Goal: Task Accomplishment & Management: Use online tool/utility

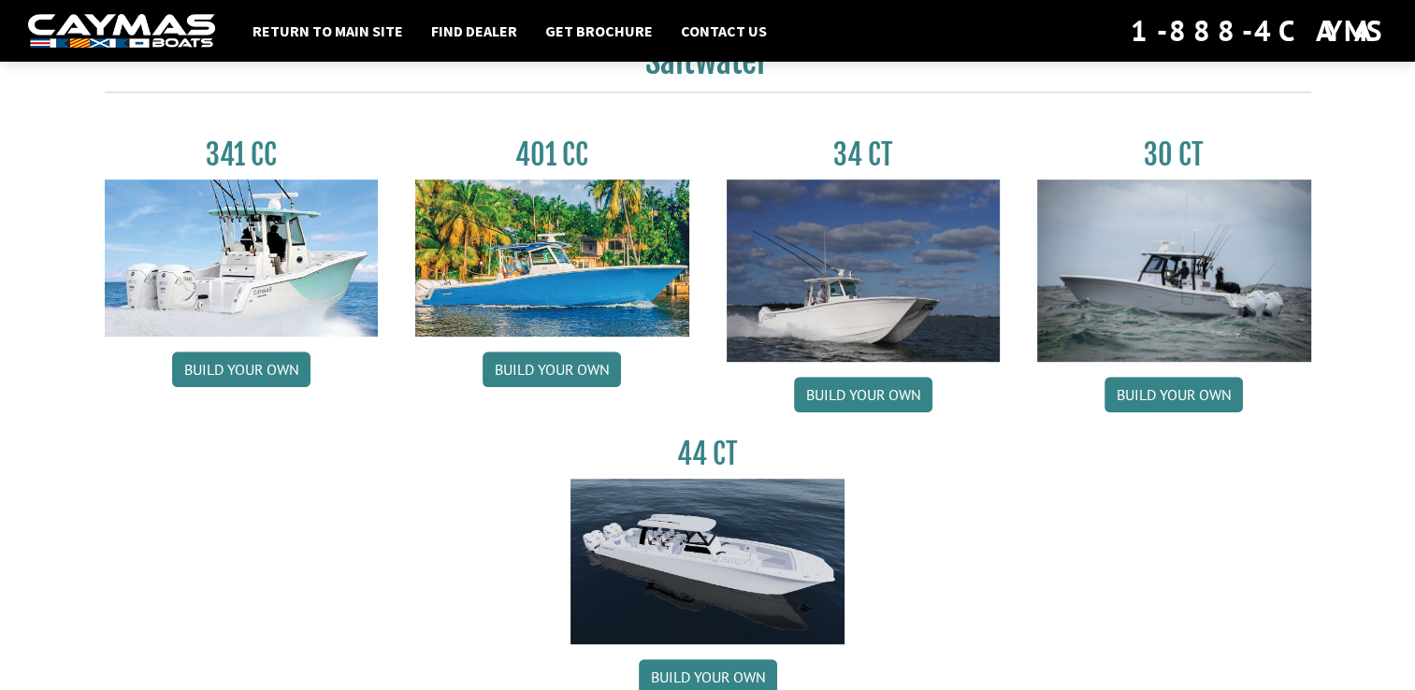
scroll to position [861, 0]
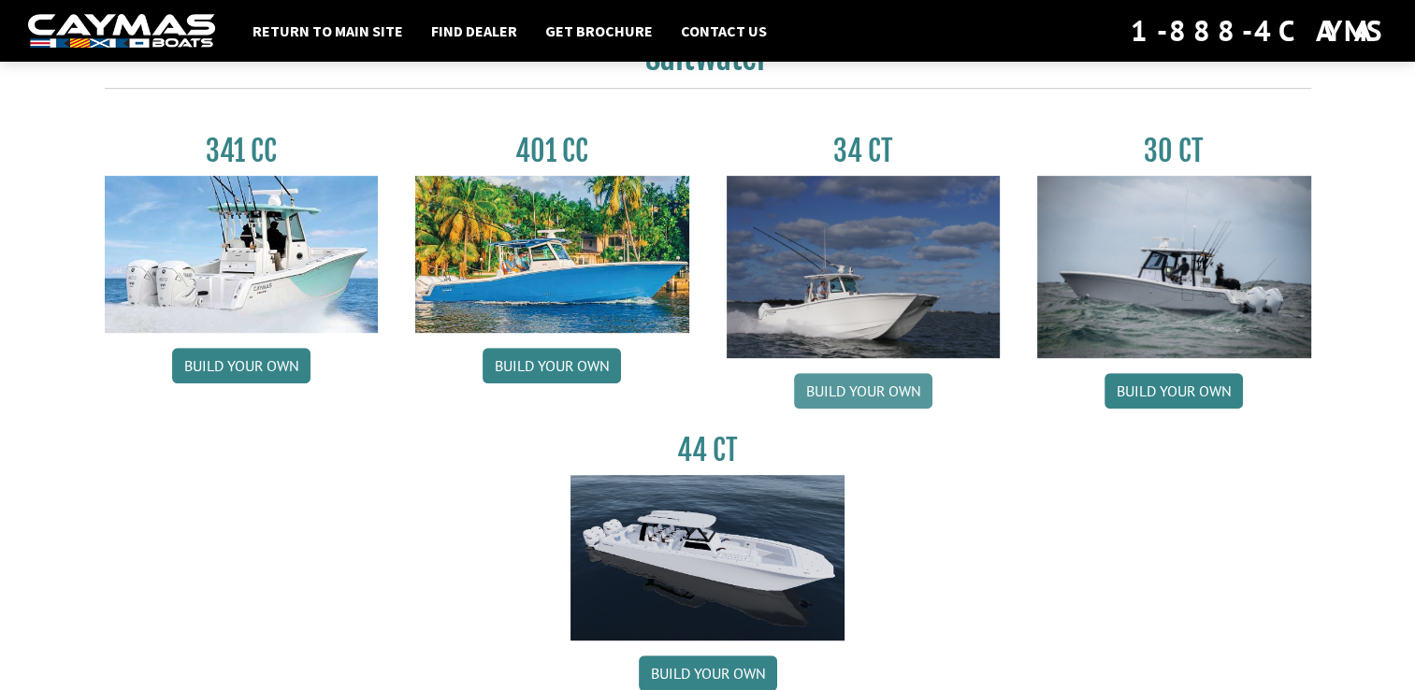
click at [852, 395] on link "Build your own" at bounding box center [863, 391] width 138 height 36
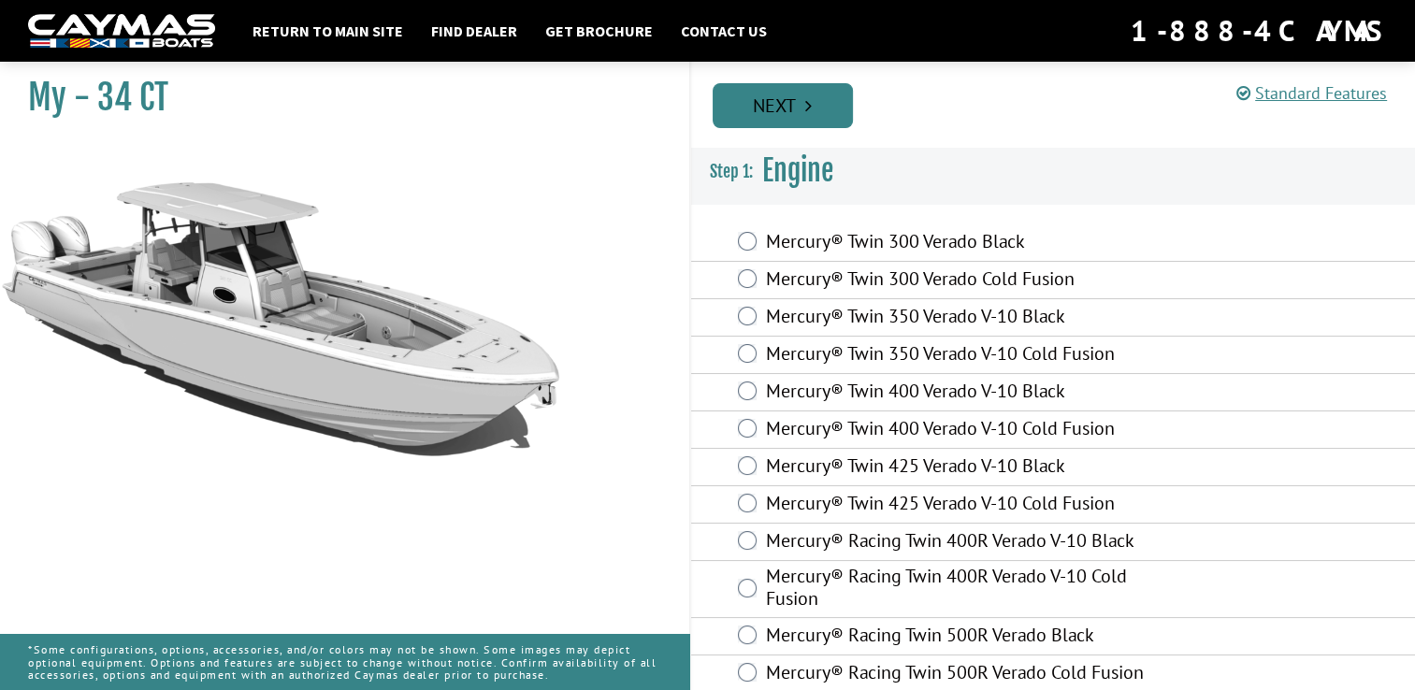
click at [787, 116] on link "Next" at bounding box center [783, 105] width 140 height 45
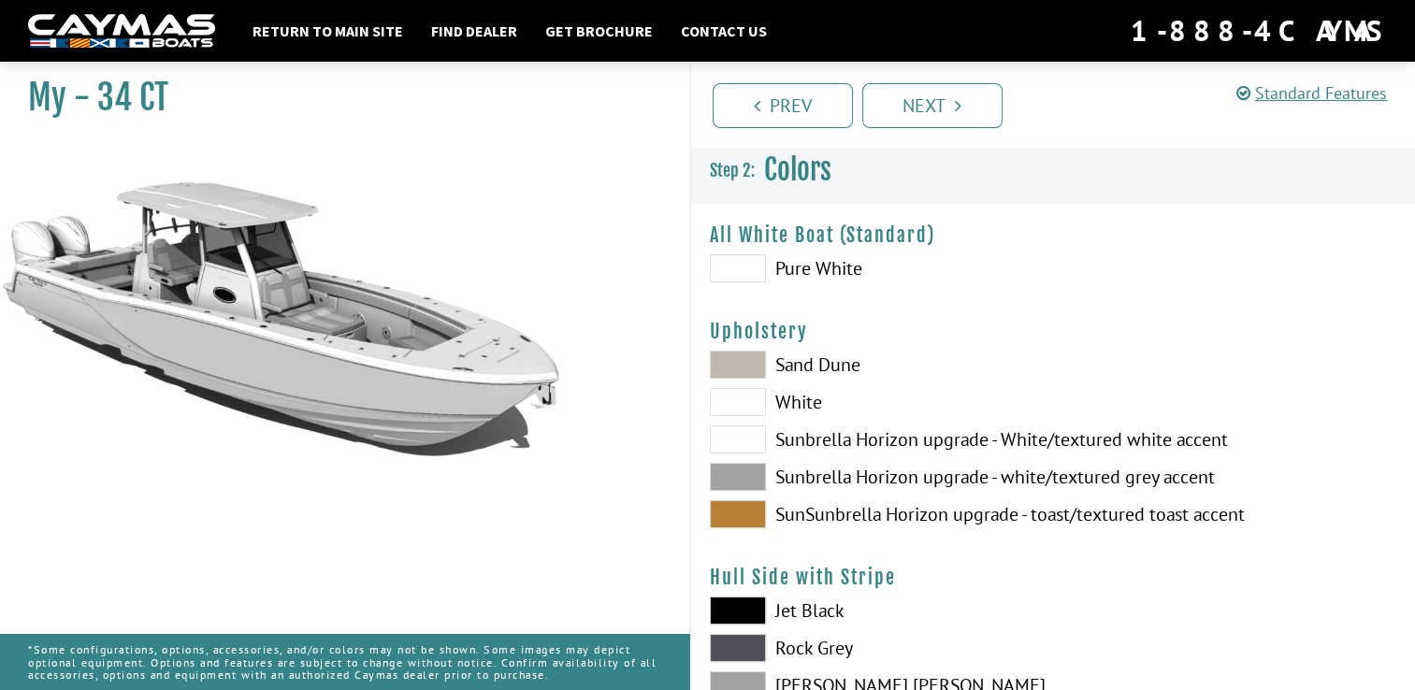
click at [737, 274] on span at bounding box center [738, 268] width 56 height 28
click at [733, 608] on span at bounding box center [738, 611] width 56 height 28
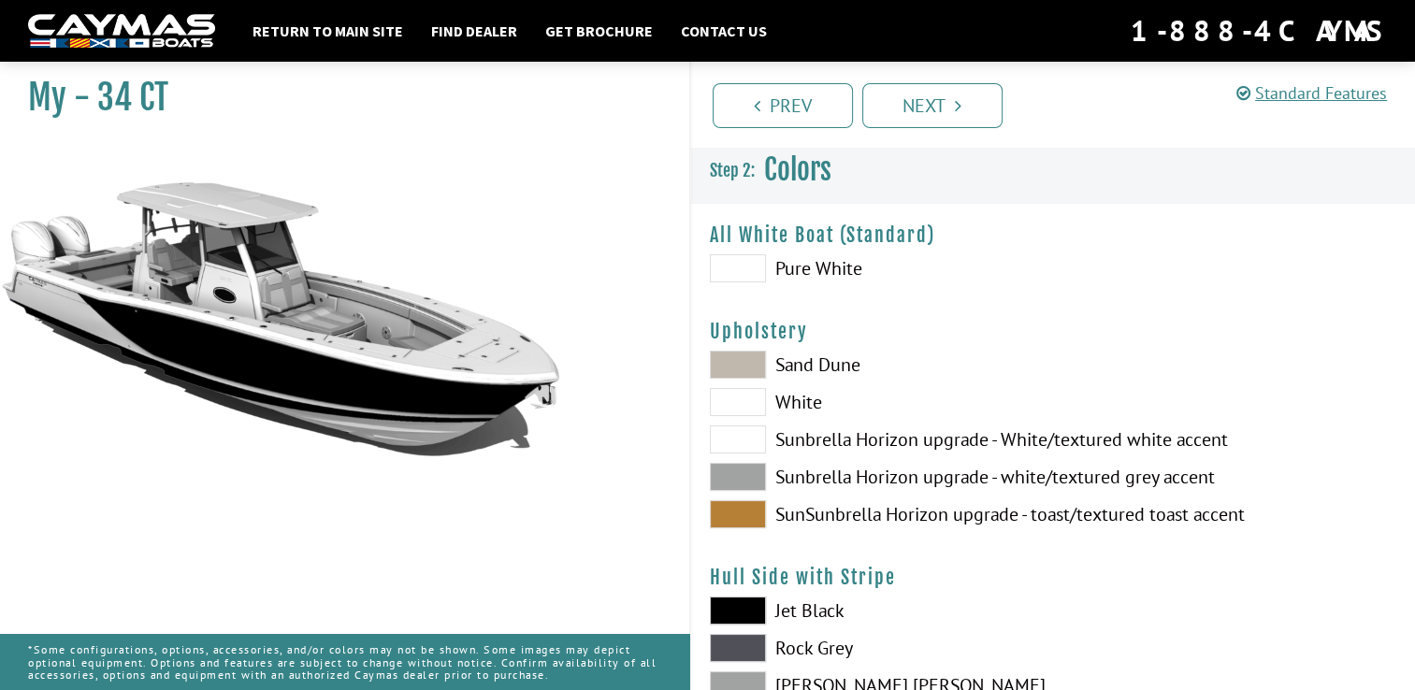
click at [741, 372] on span at bounding box center [738, 365] width 56 height 28
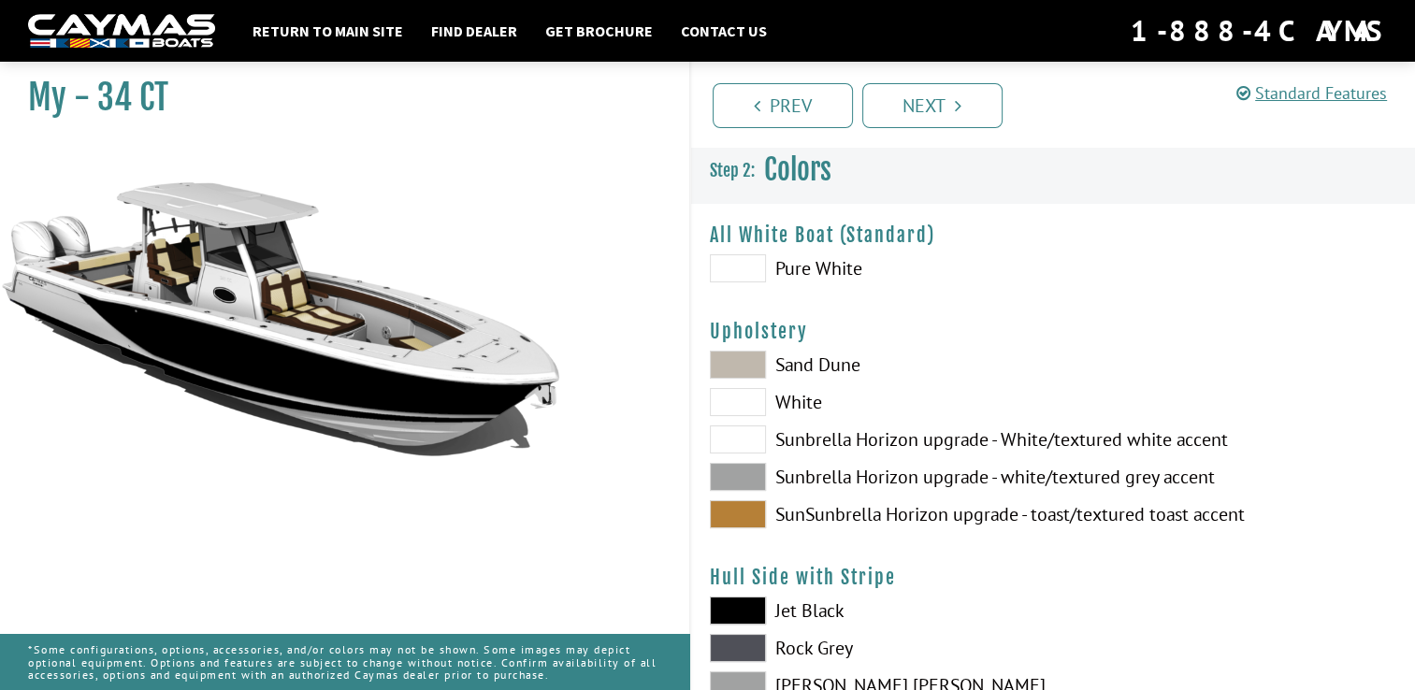
click at [738, 267] on span at bounding box center [738, 268] width 56 height 28
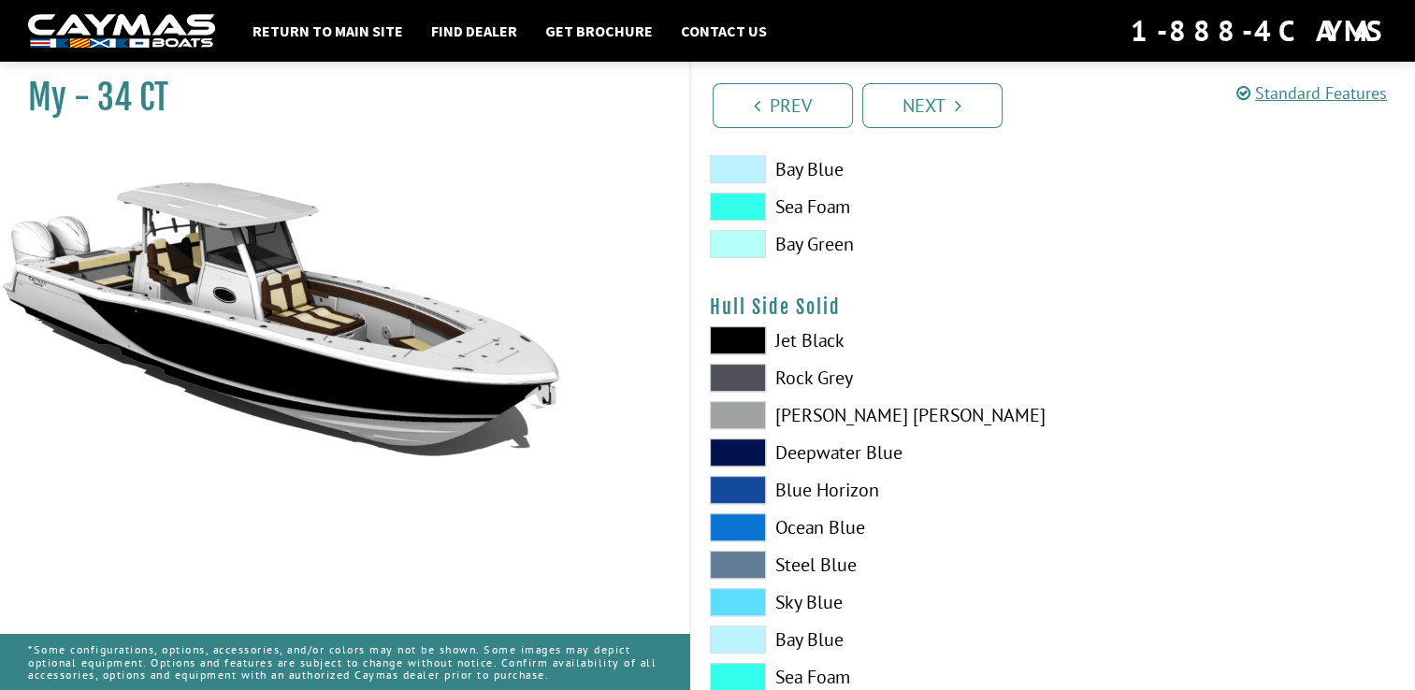
scroll to position [755, 0]
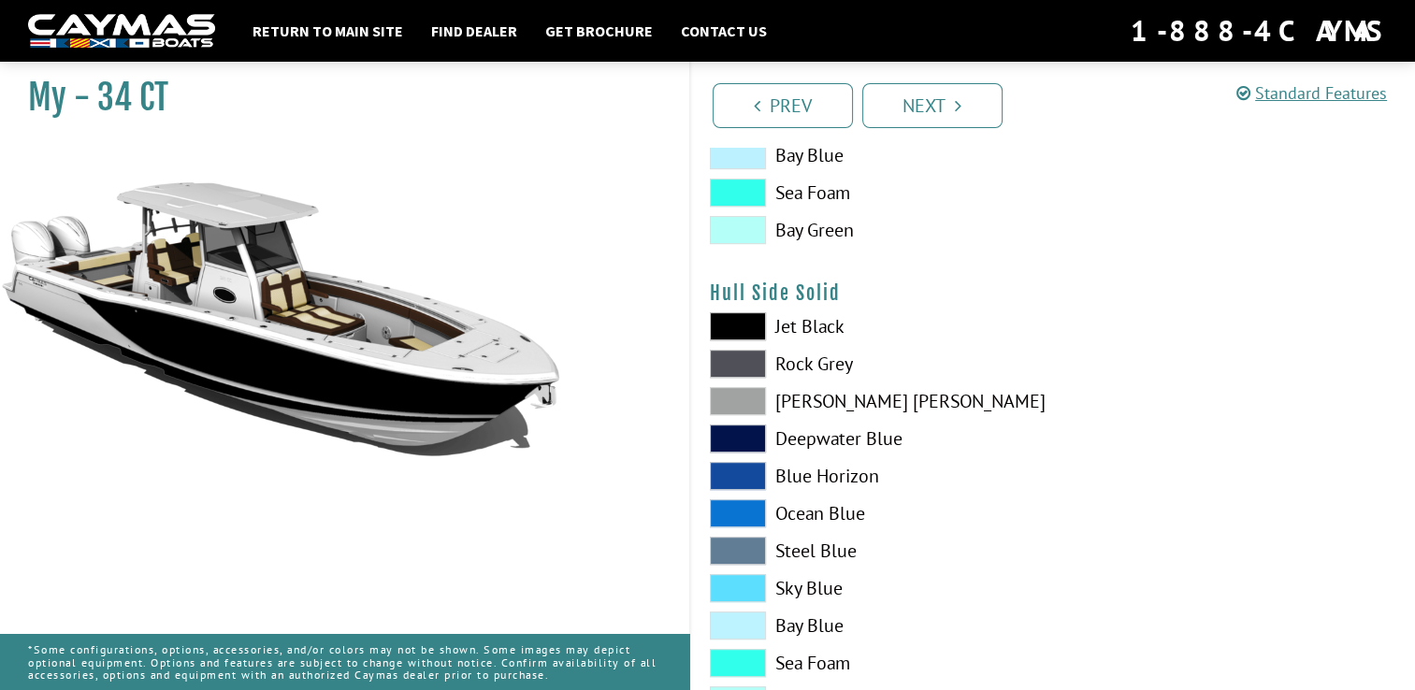
click at [749, 326] on span at bounding box center [738, 326] width 56 height 28
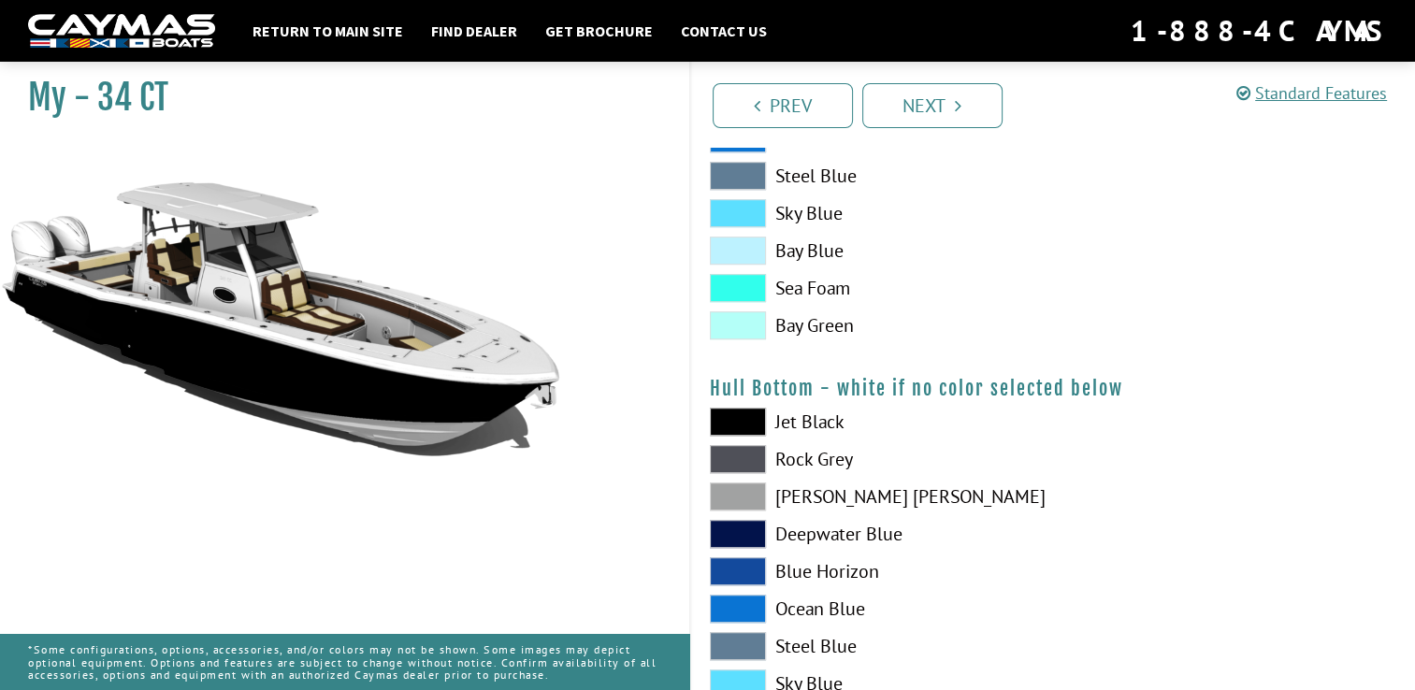
scroll to position [1134, 0]
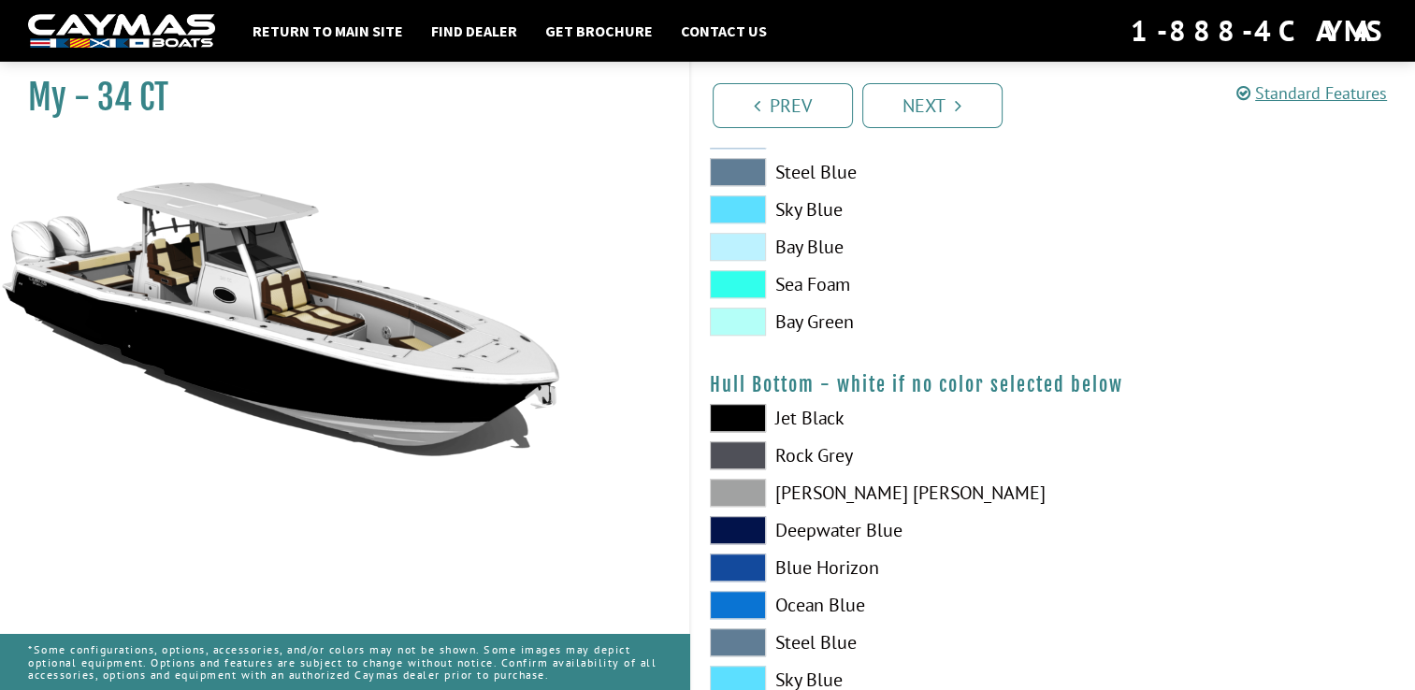
click at [726, 420] on span at bounding box center [738, 418] width 56 height 28
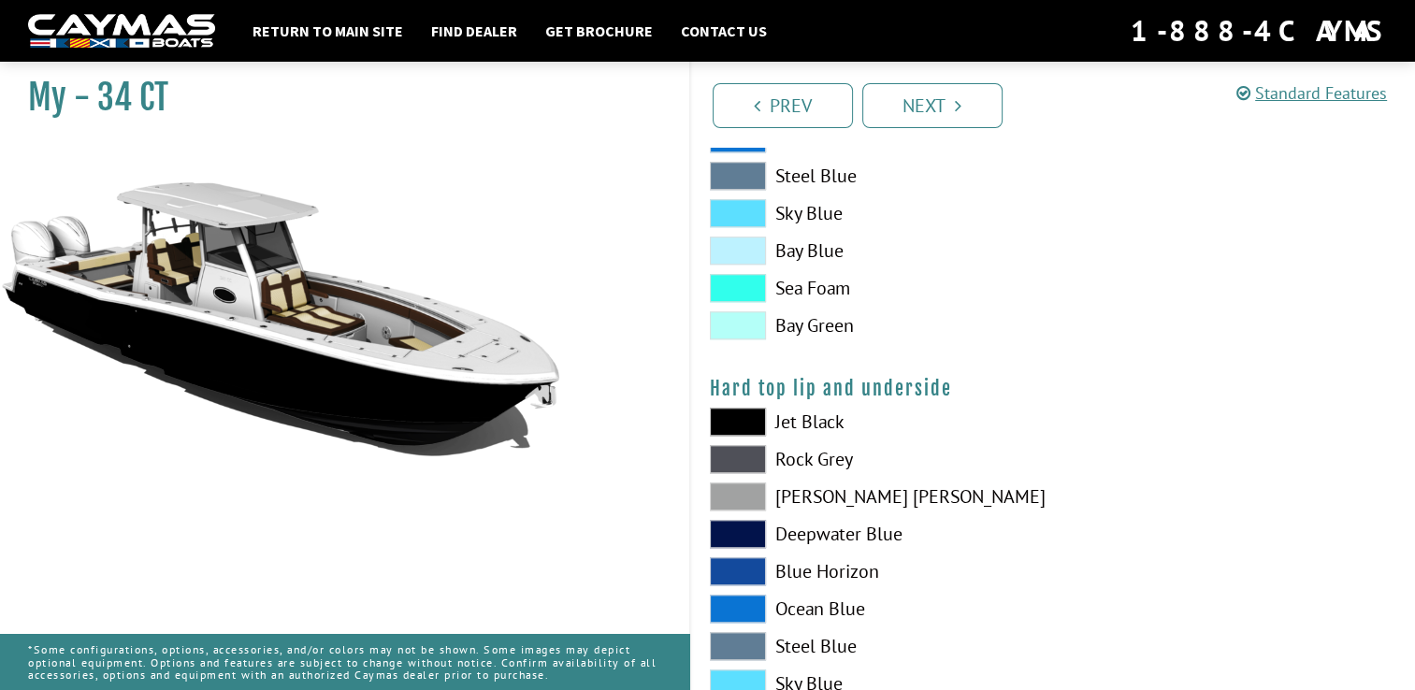
scroll to position [1641, 0]
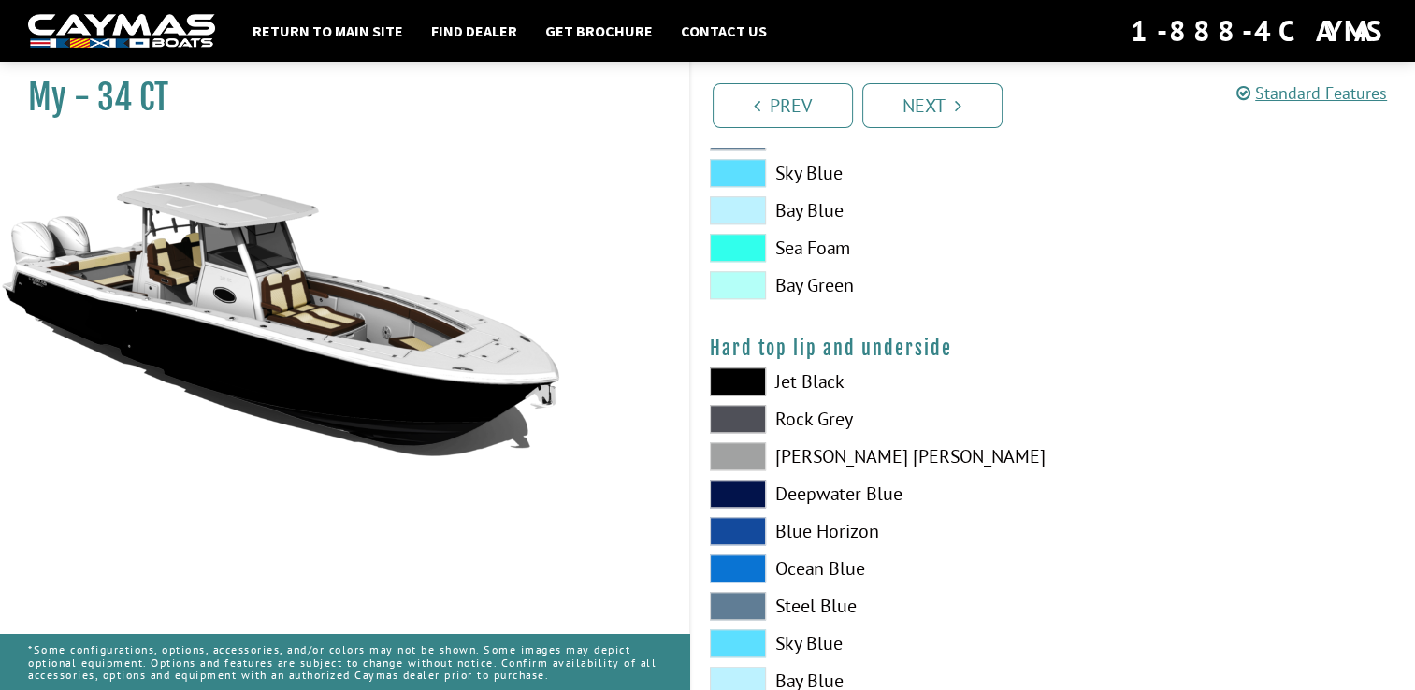
click at [738, 642] on span at bounding box center [738, 643] width 56 height 28
click at [731, 376] on span at bounding box center [738, 382] width 56 height 28
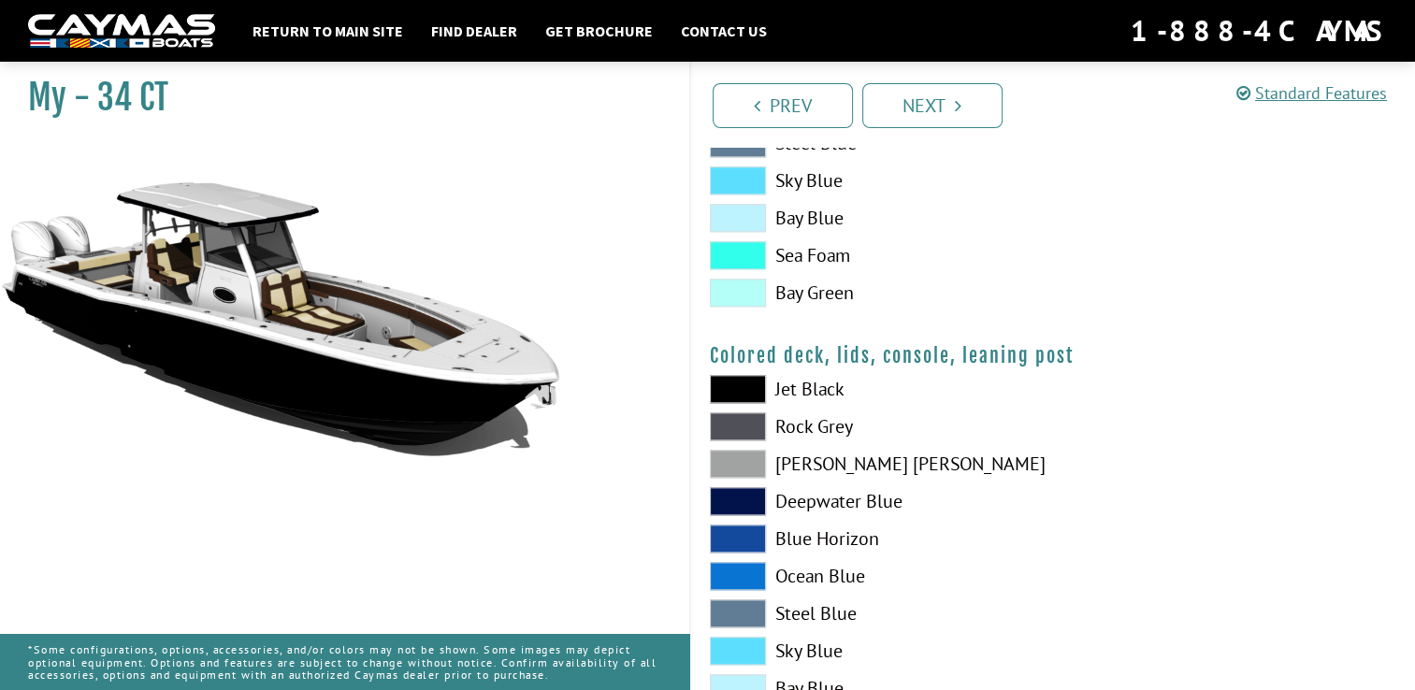
scroll to position [2107, 0]
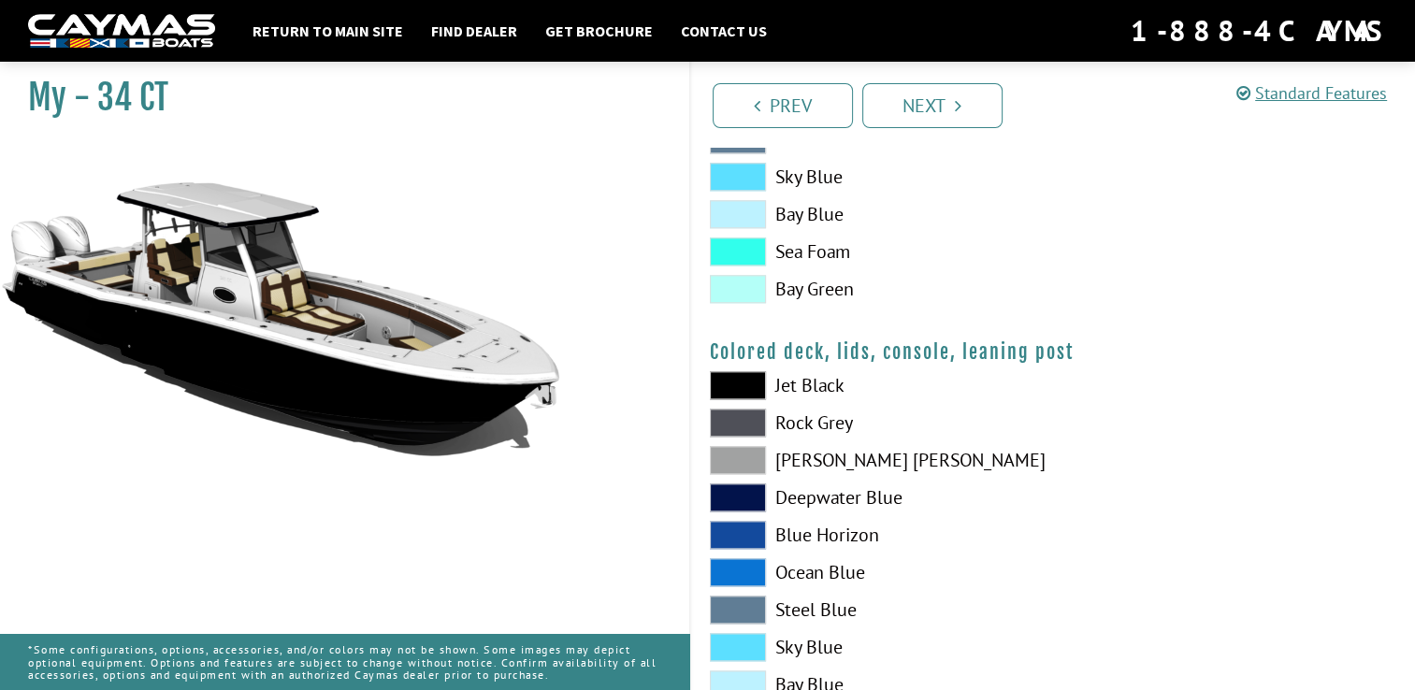
click at [737, 535] on span at bounding box center [738, 535] width 56 height 28
click at [745, 369] on div "Colored deck, lids, console, leaning post Please select color. Jet Black Rock G…" at bounding box center [1053, 561] width 687 height 442
click at [745, 390] on span at bounding box center [738, 385] width 56 height 28
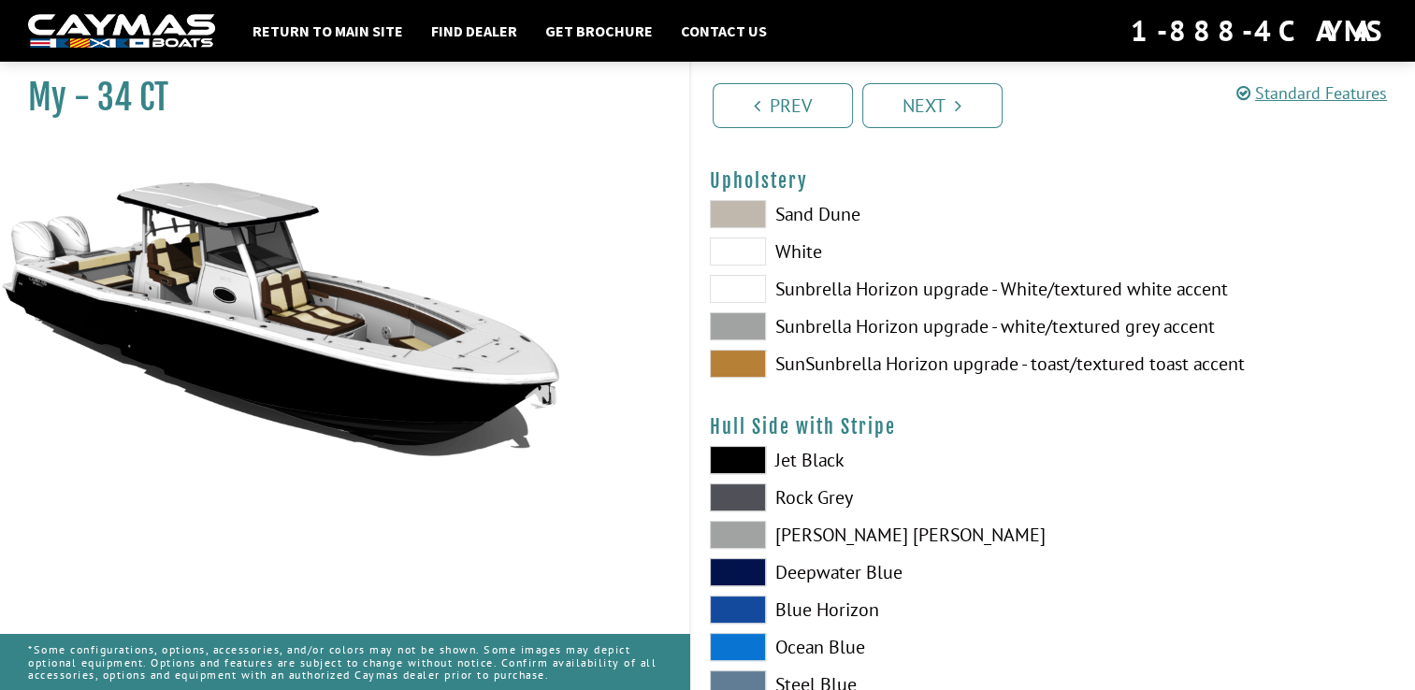
scroll to position [120, 0]
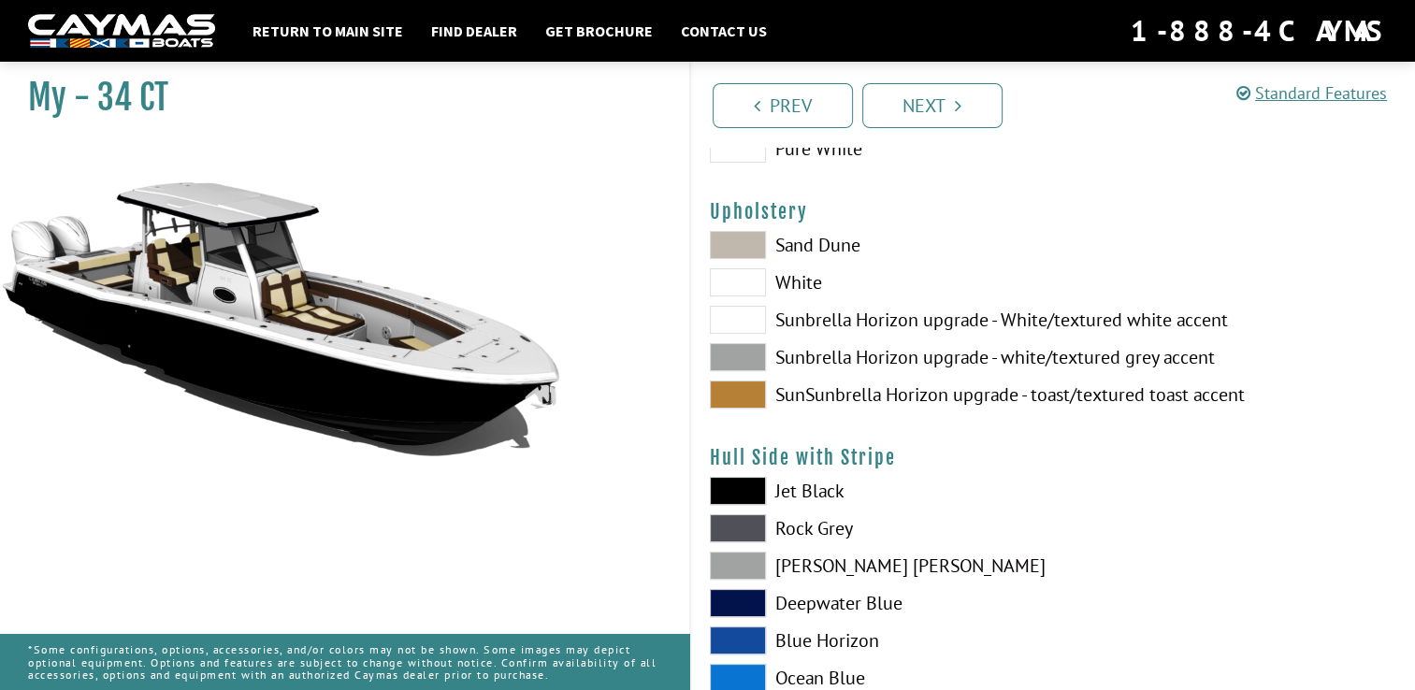
click at [739, 279] on span at bounding box center [738, 282] width 56 height 28
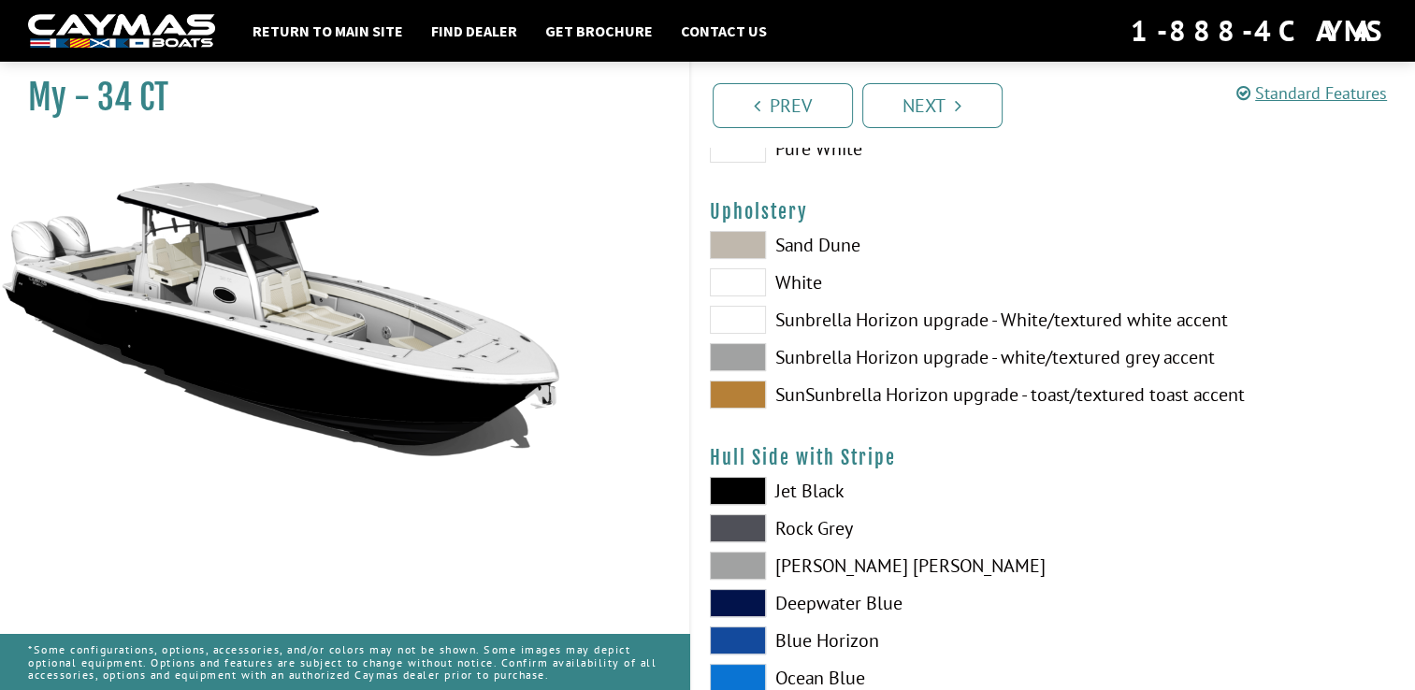
click at [744, 326] on span at bounding box center [738, 320] width 56 height 28
click at [747, 387] on span at bounding box center [738, 395] width 56 height 28
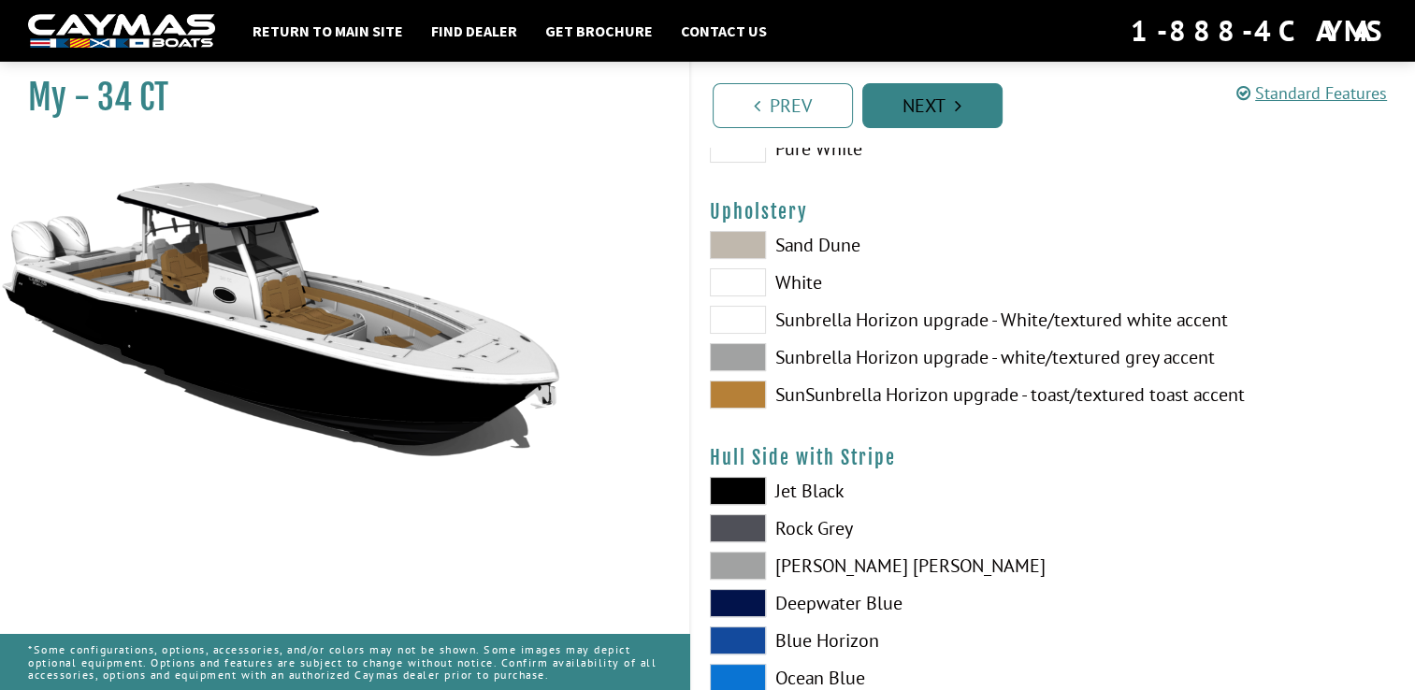
click at [905, 110] on link "Next" at bounding box center [932, 105] width 140 height 45
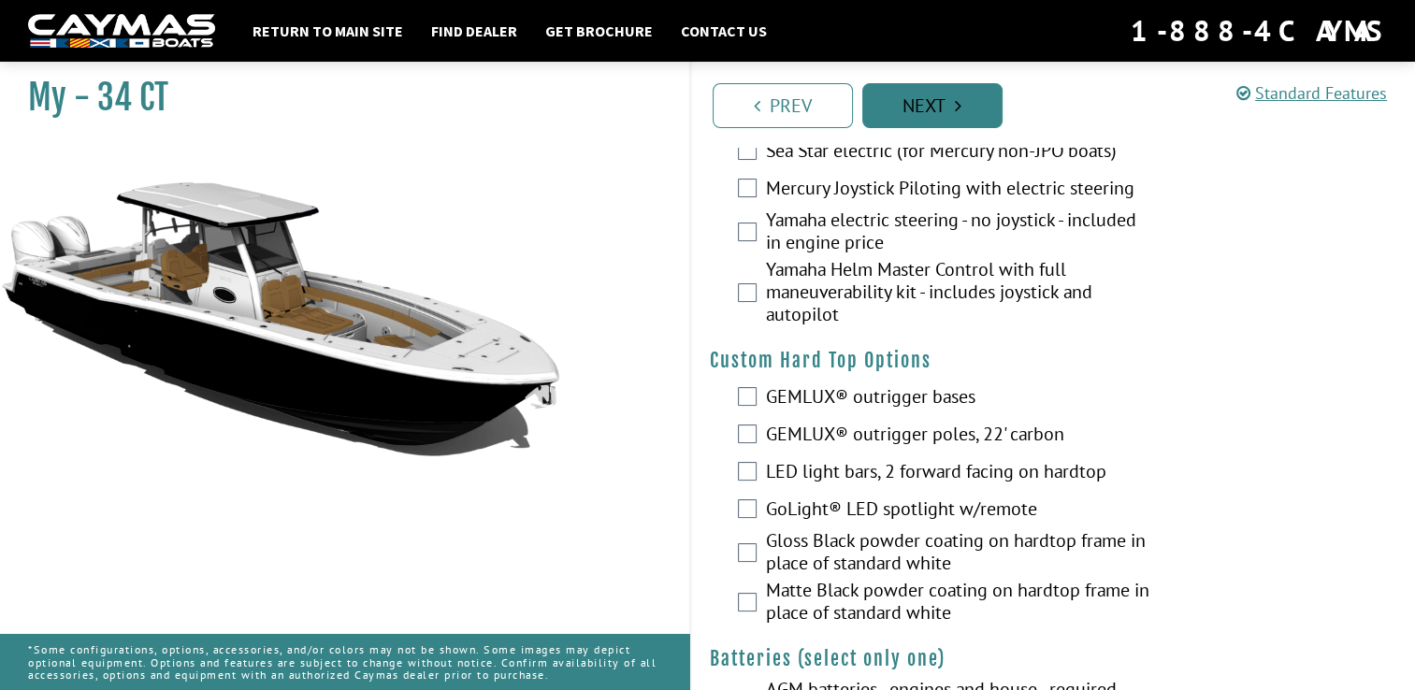
scroll to position [0, 0]
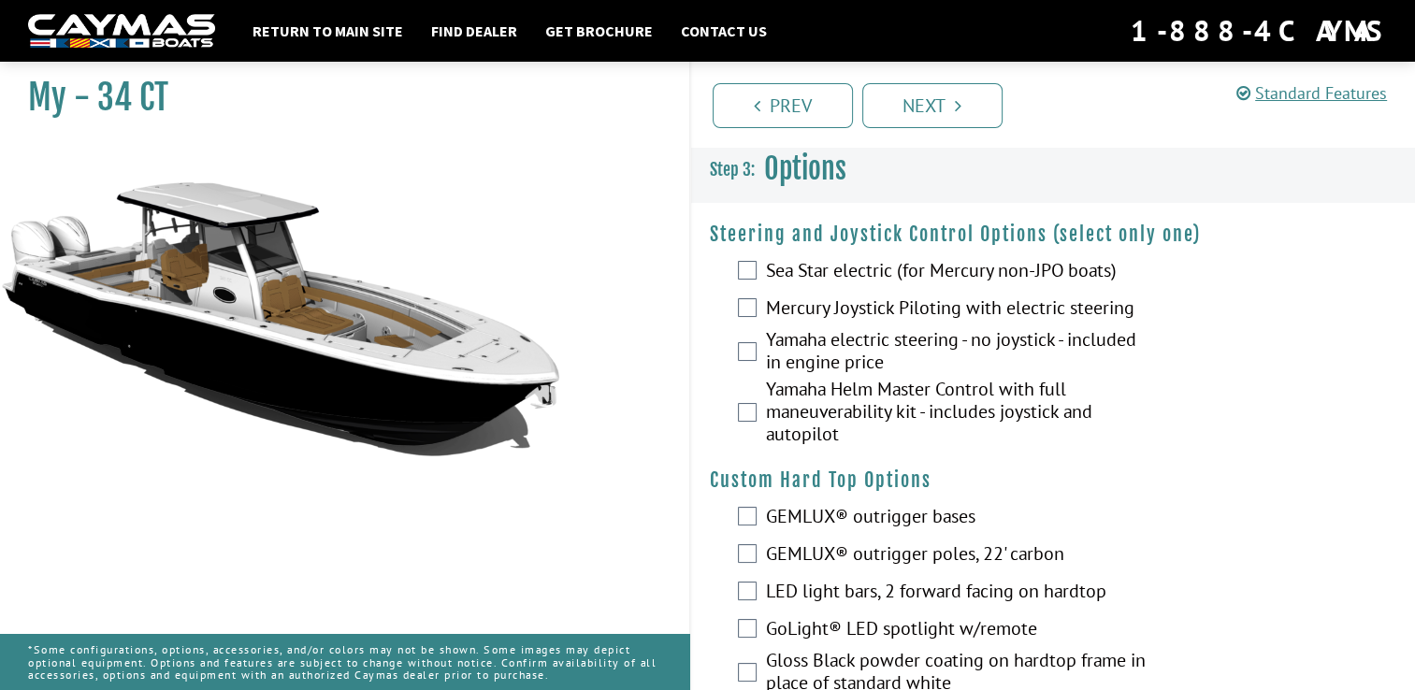
click at [745, 421] on div "Yamaha Helm Master Control with full maneuverability kit - includes joystick an…" at bounding box center [1053, 414] width 725 height 72
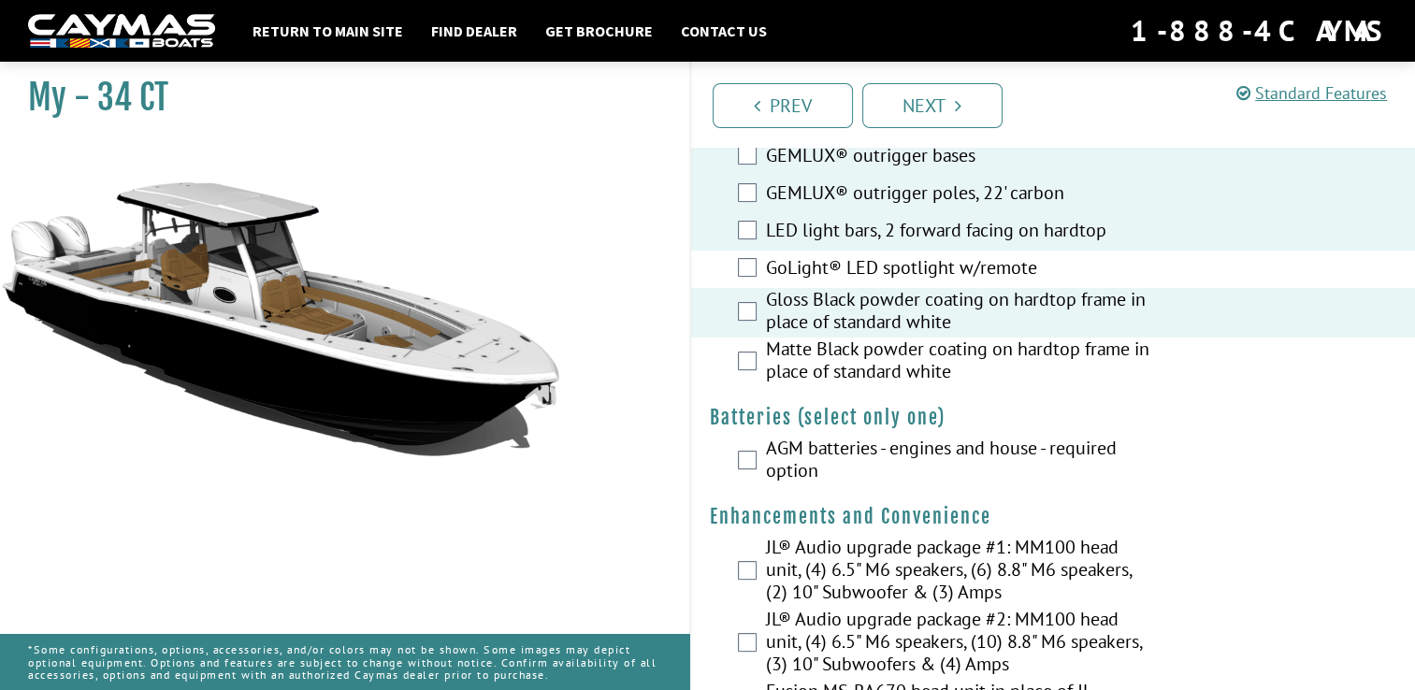
scroll to position [399, 0]
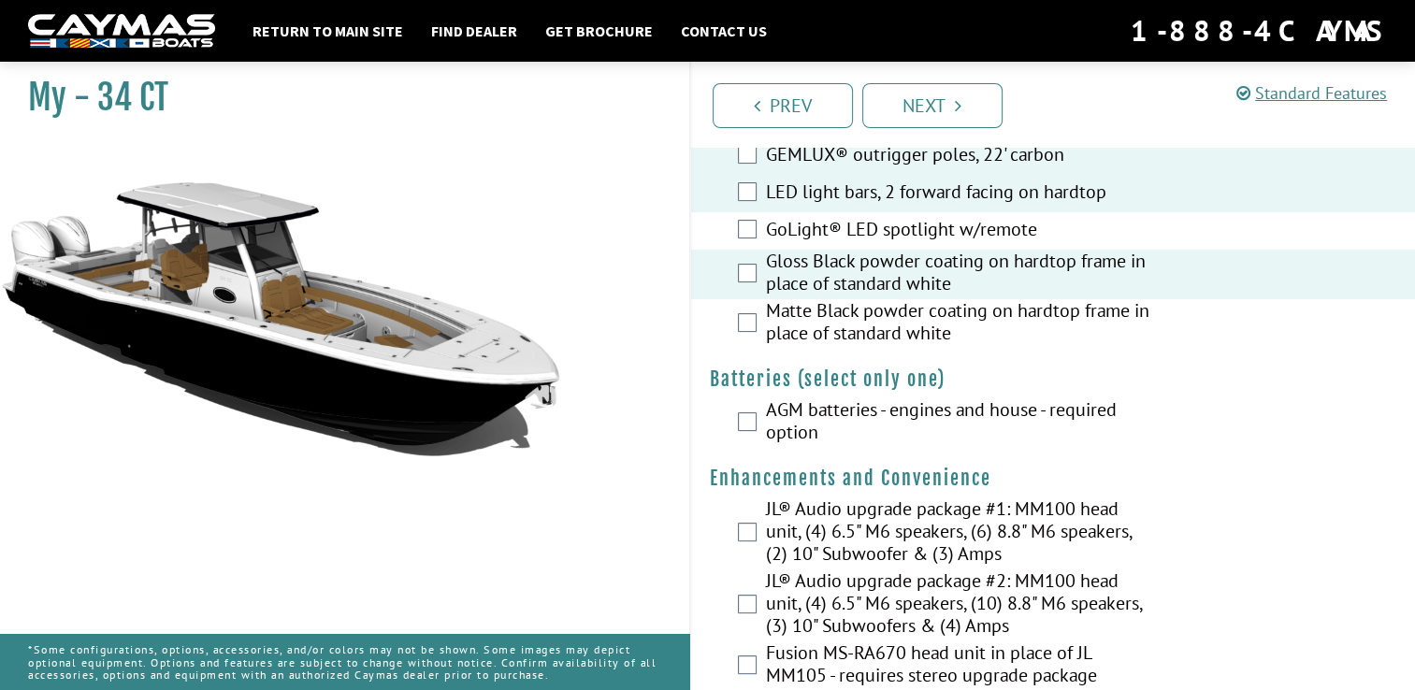
click at [797, 421] on label "AGM batteries - engines and house - required option" at bounding box center [961, 423] width 390 height 50
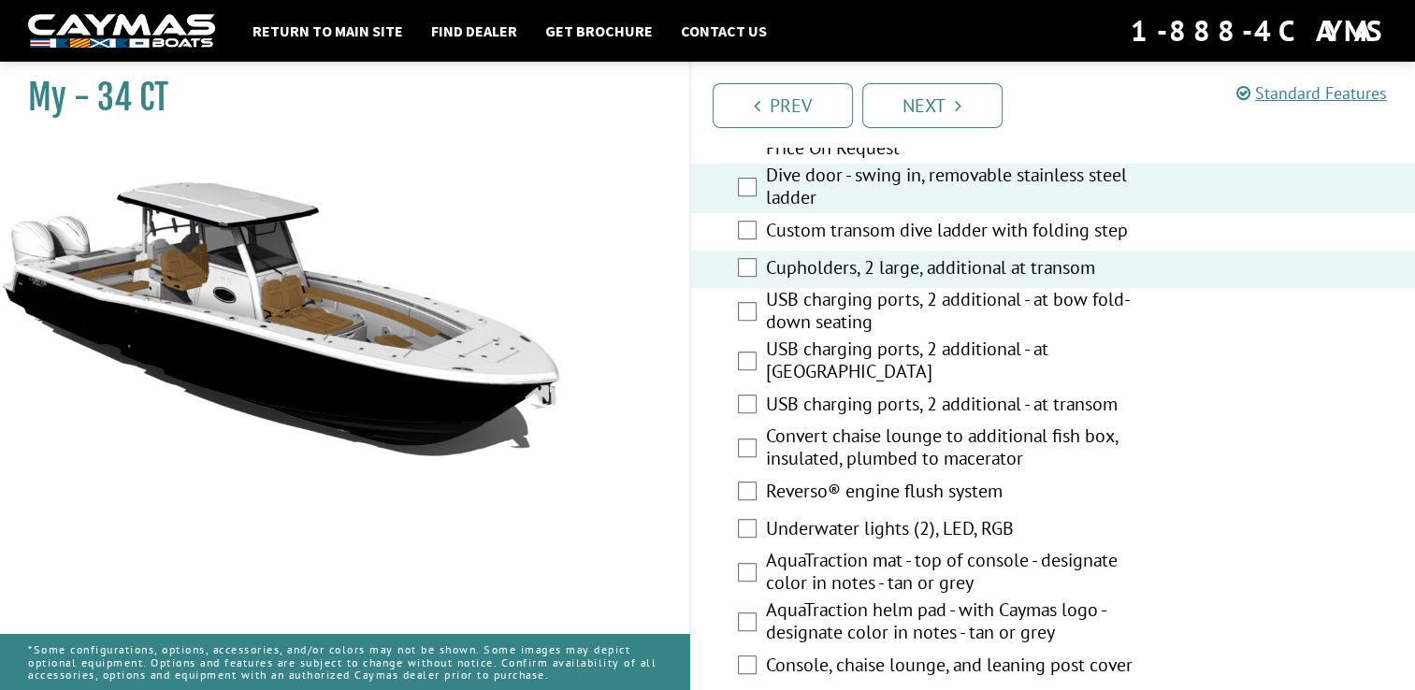
scroll to position [1060, 0]
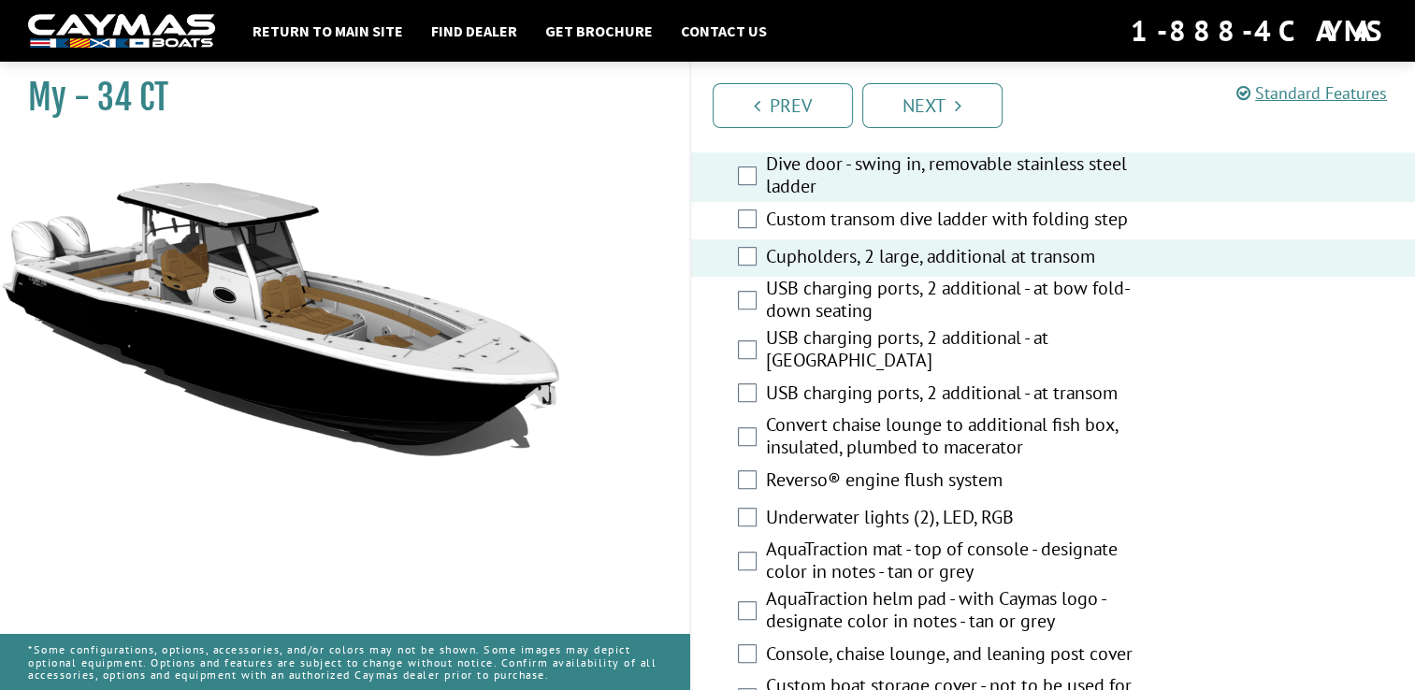
click at [825, 282] on label "USB charging ports, 2 additional - at bow fold-down seating" at bounding box center [961, 302] width 390 height 50
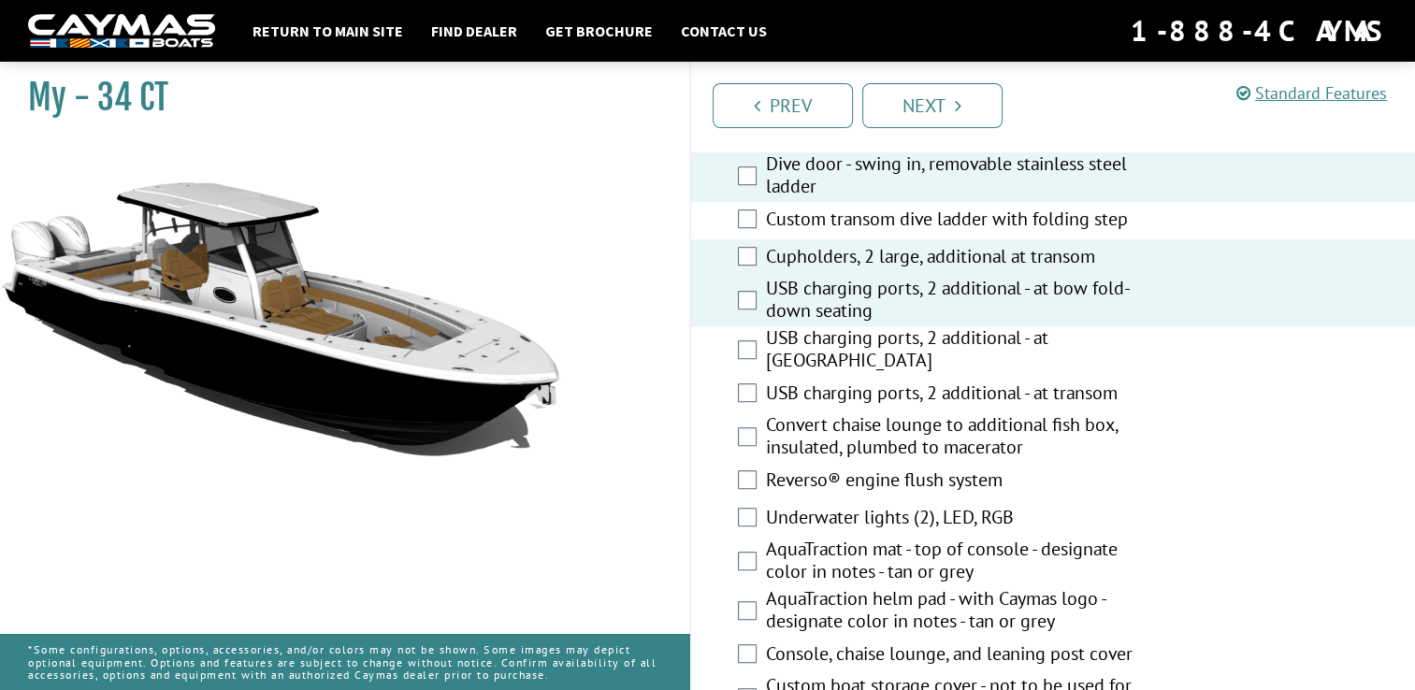
click at [762, 302] on div "USB charging ports, 2 additional - at bow fold-down seating" at bounding box center [1053, 302] width 725 height 50
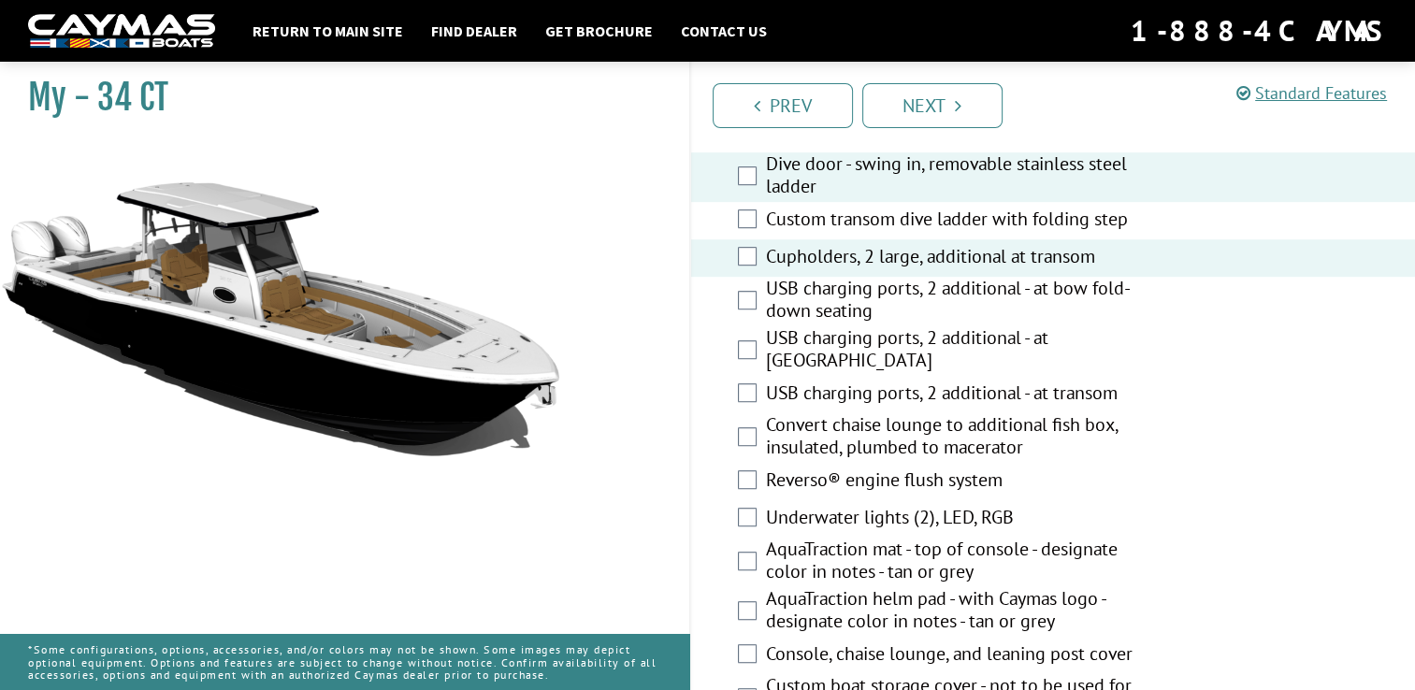
click at [782, 428] on label "Convert chaise lounge to additional fish box, insulated, plumbed to macerator" at bounding box center [961, 438] width 390 height 50
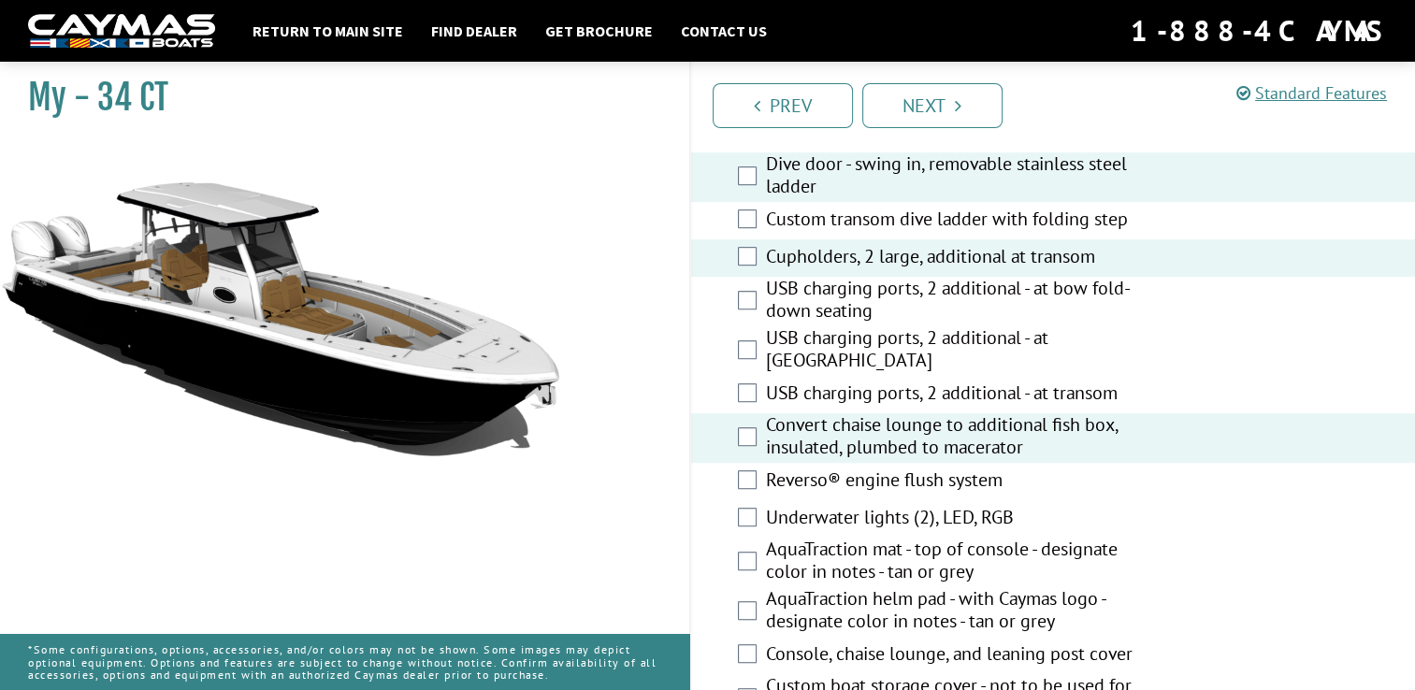
click at [834, 511] on label "Underwater lights (2), LED, RGB" at bounding box center [961, 519] width 390 height 27
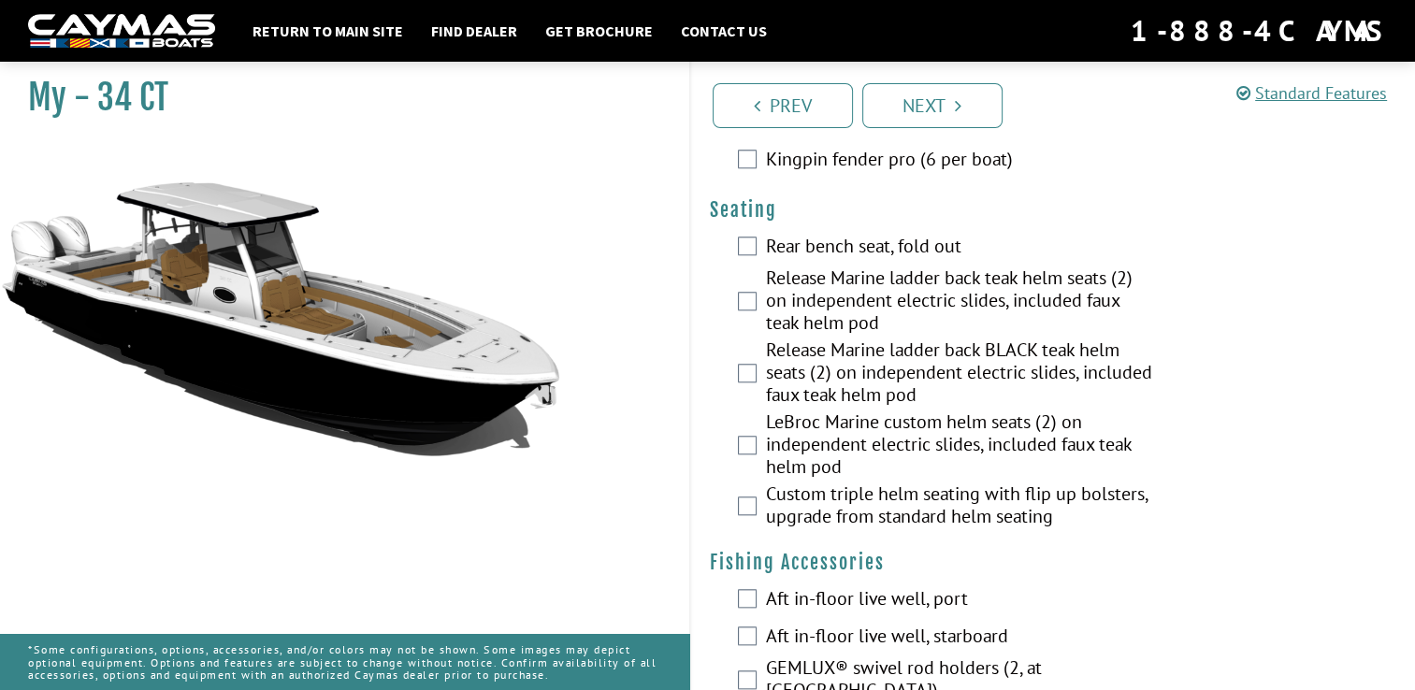
scroll to position [1697, 0]
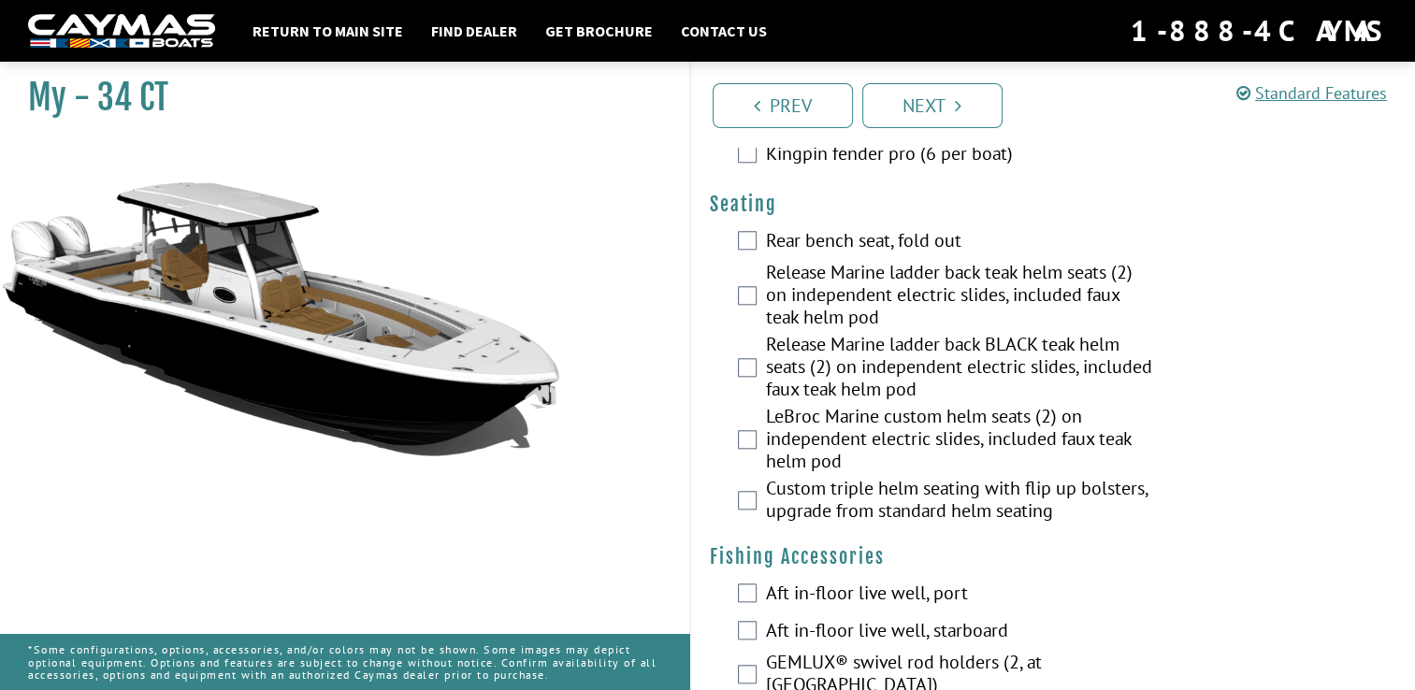
click at [859, 243] on label "Rear bench seat, fold out" at bounding box center [961, 242] width 390 height 27
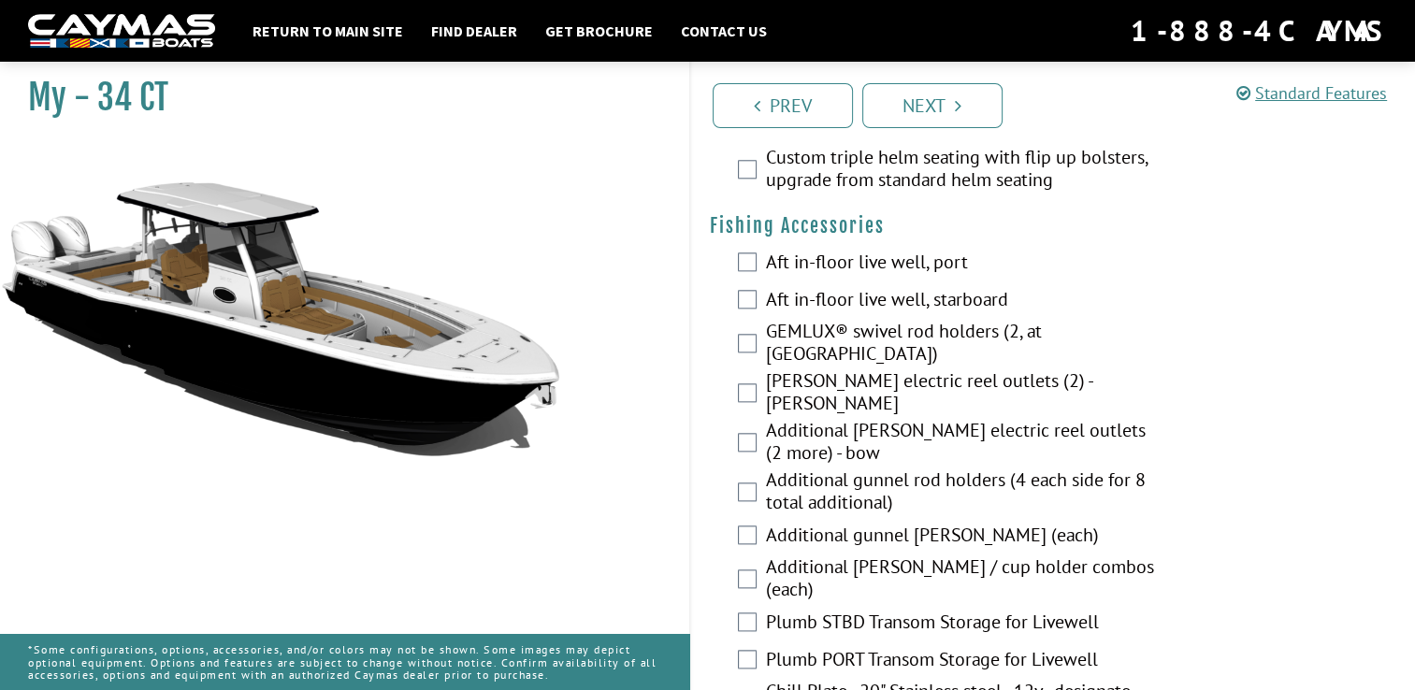
scroll to position [2050, 0]
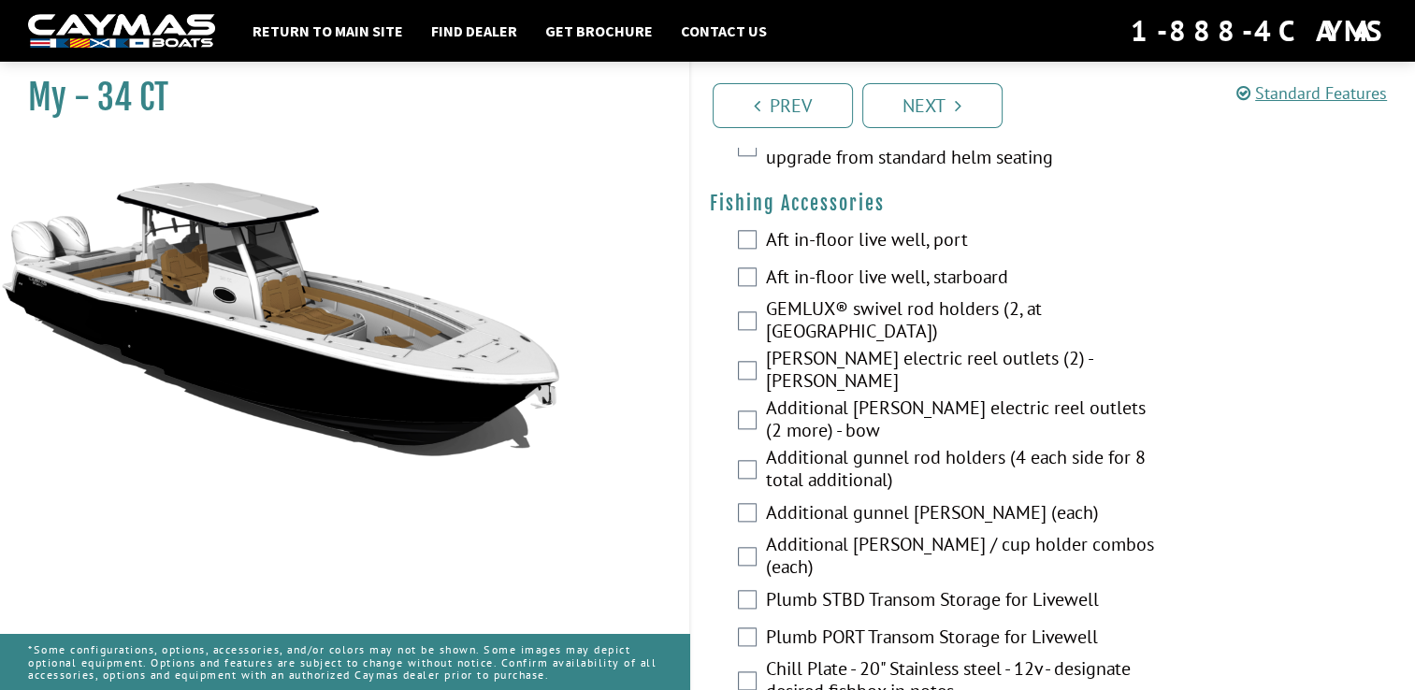
click at [769, 248] on label "Aft in-floor live well, port" at bounding box center [961, 241] width 390 height 27
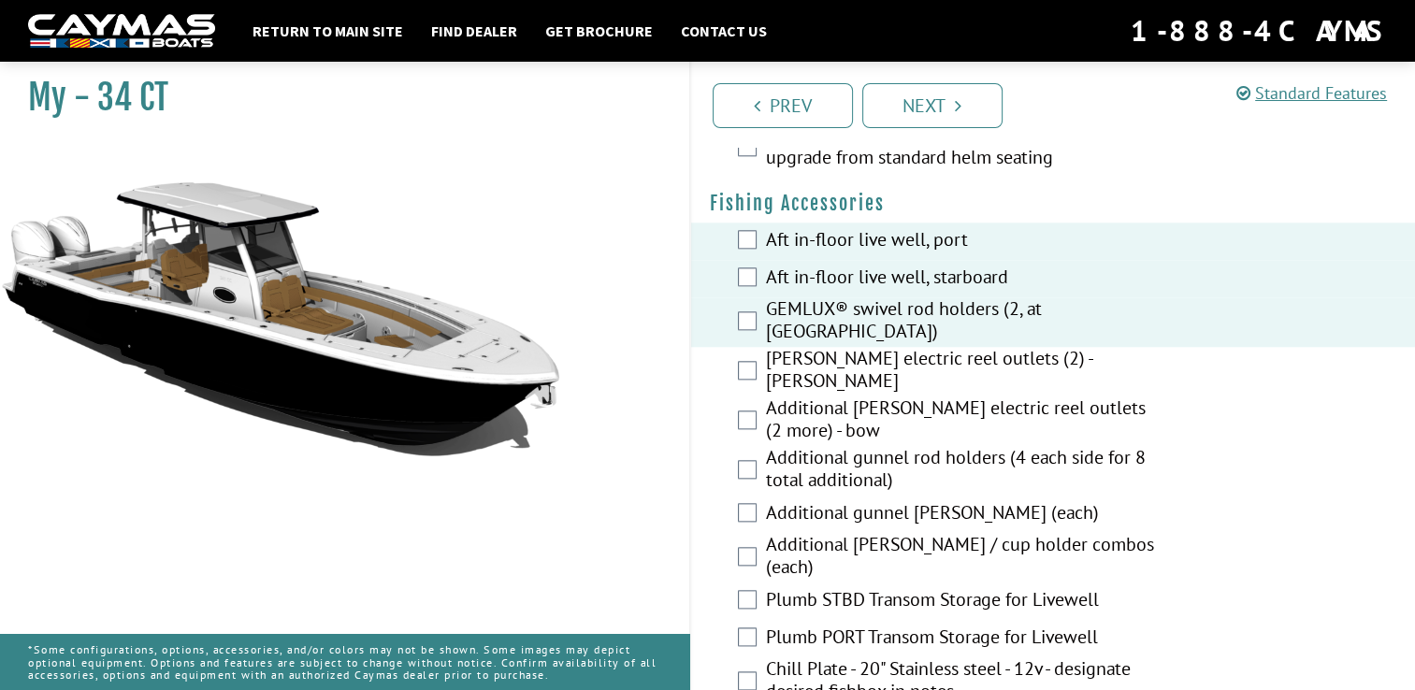
click at [768, 366] on label "[PERSON_NAME] electric reel outlets (2) - [PERSON_NAME]" at bounding box center [961, 372] width 390 height 50
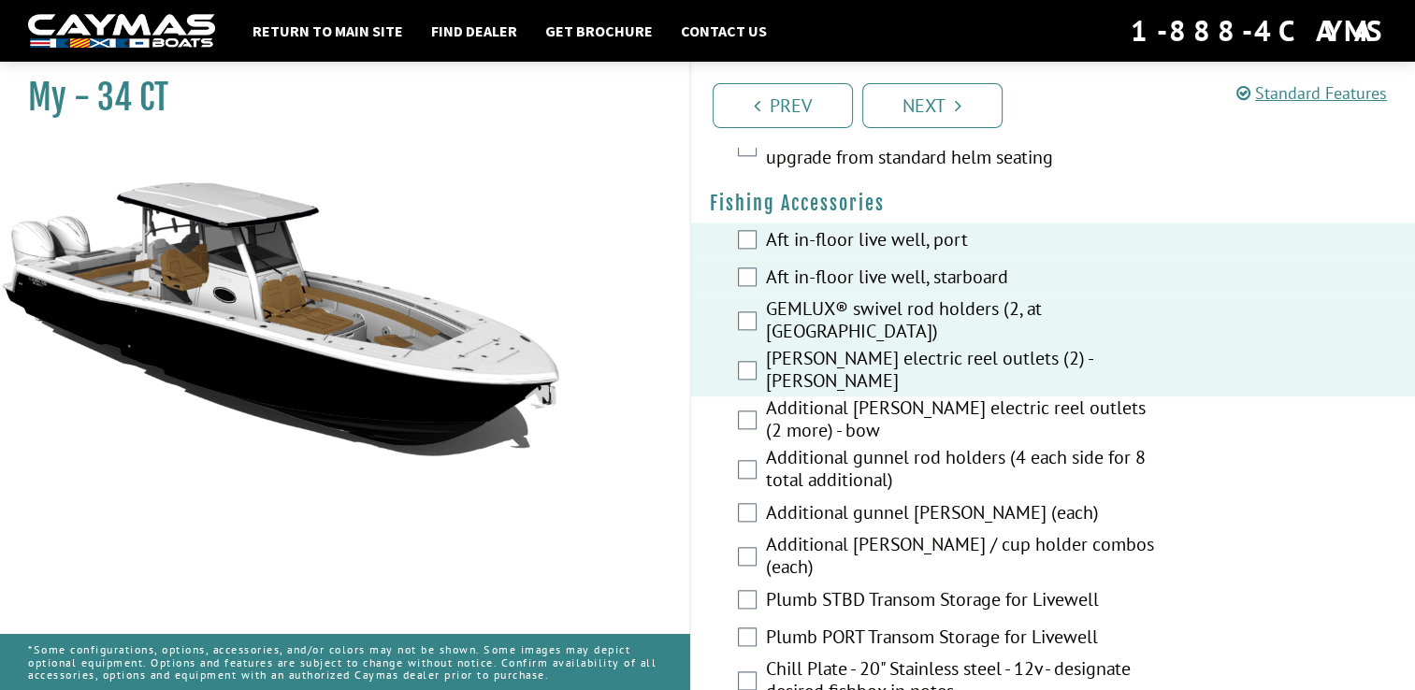
click at [786, 397] on label "Additional [PERSON_NAME] electric reel outlets (2 more) - bow" at bounding box center [961, 422] width 390 height 50
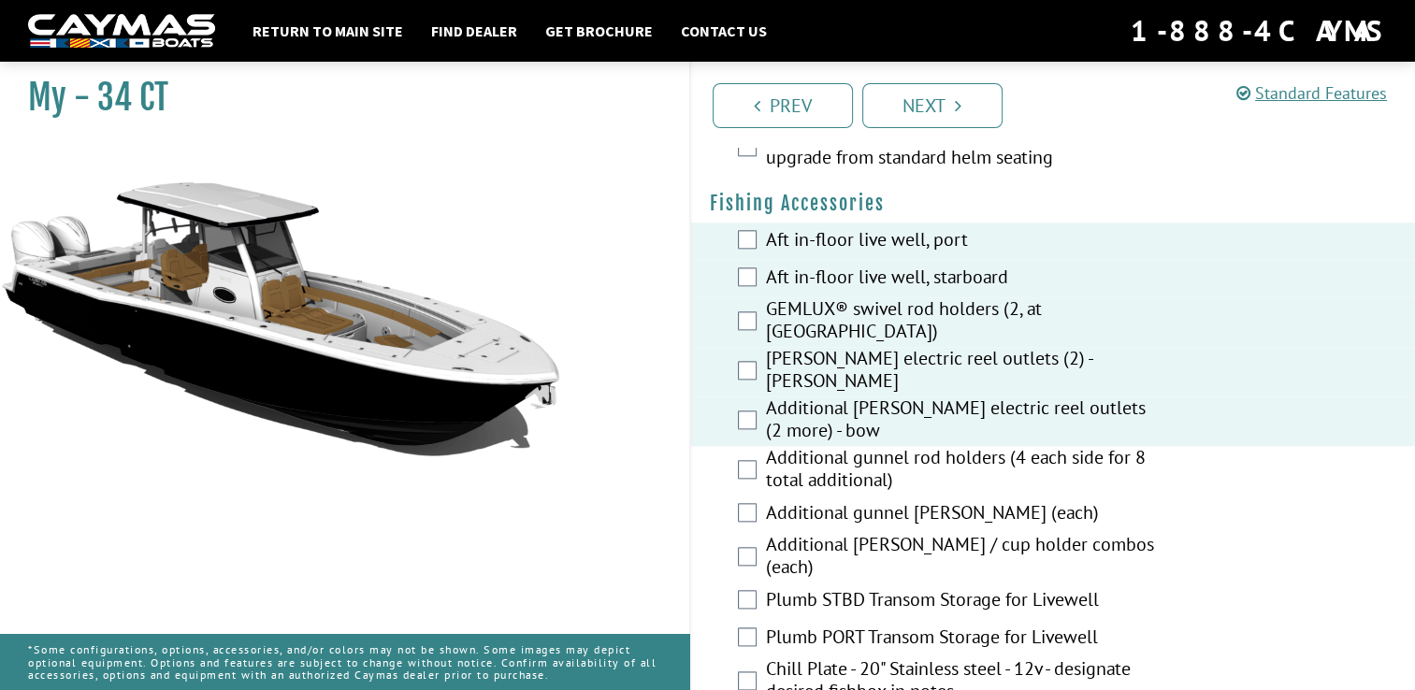
click at [1021, 459] on label "Additional gunnel rod holders (4 each side for 8 total additional)" at bounding box center [961, 471] width 390 height 50
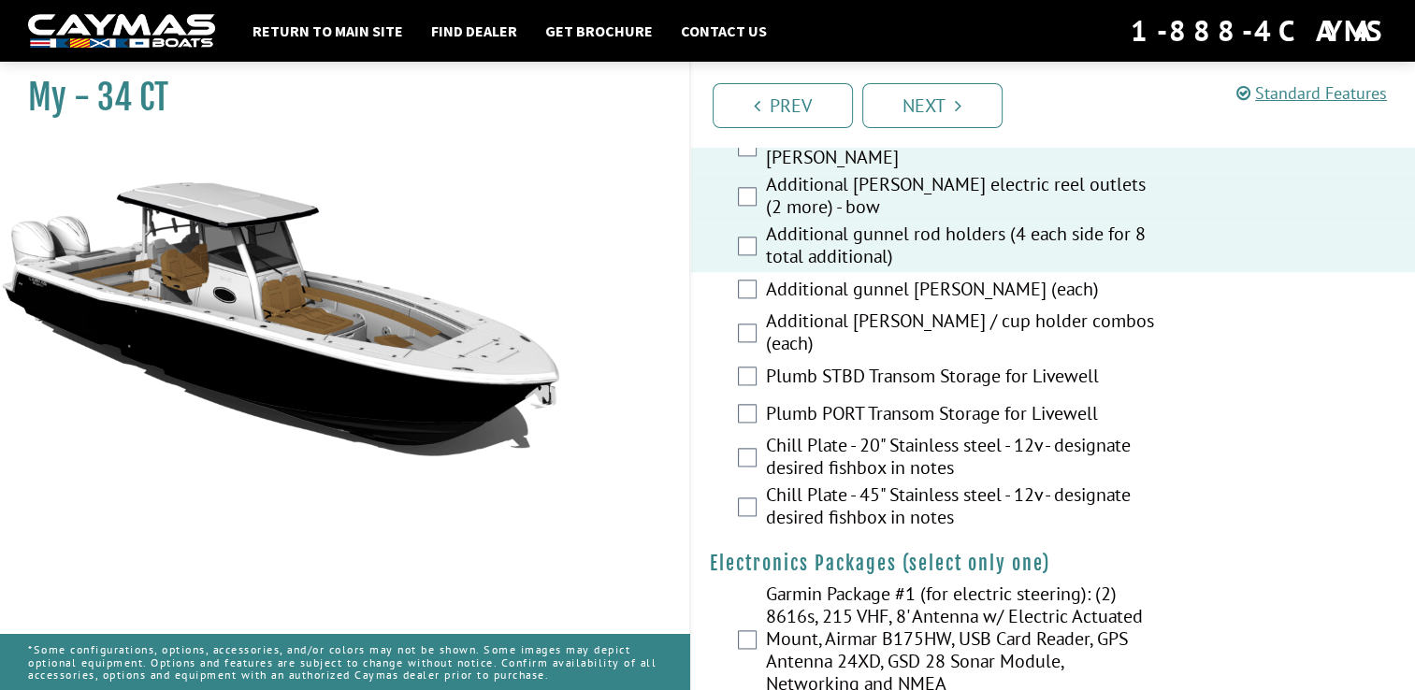
scroll to position [2327, 0]
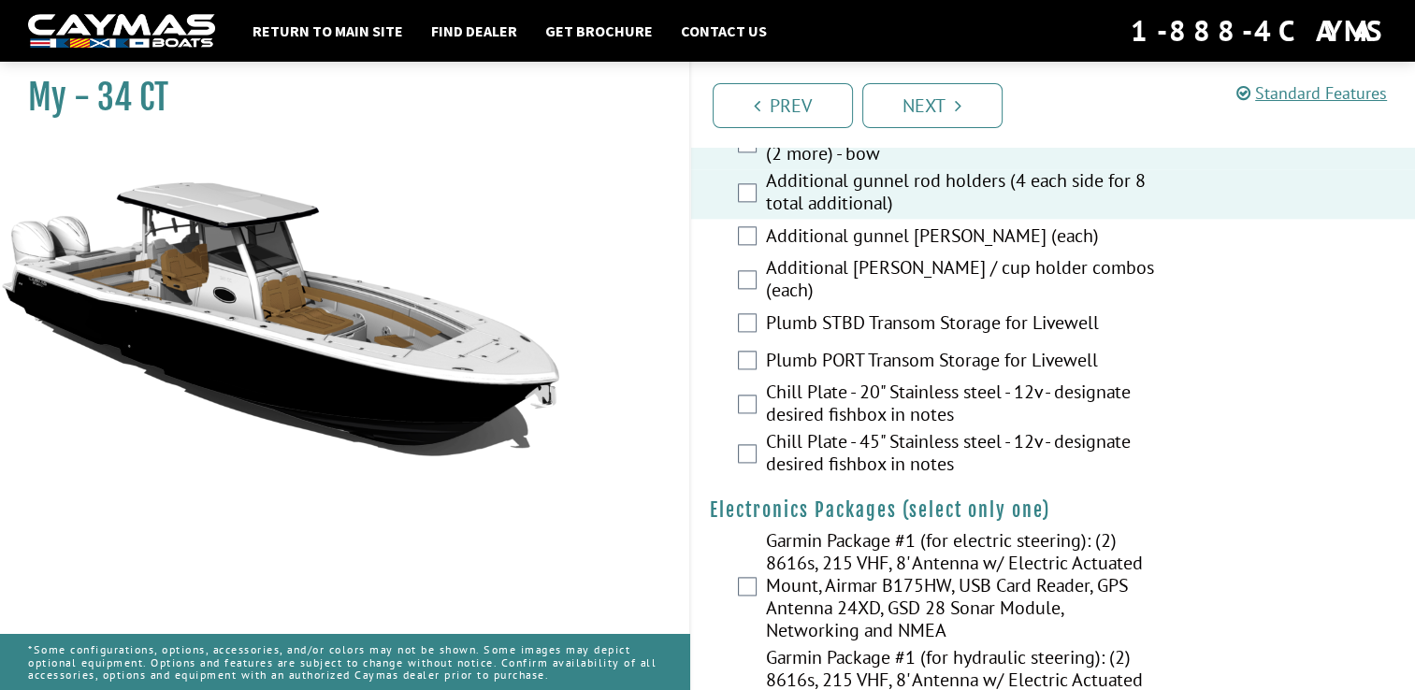
click at [801, 443] on label "Chill Plate - 45" Stainless steel - 12v - designate desired fishbox in notes" at bounding box center [961, 455] width 390 height 50
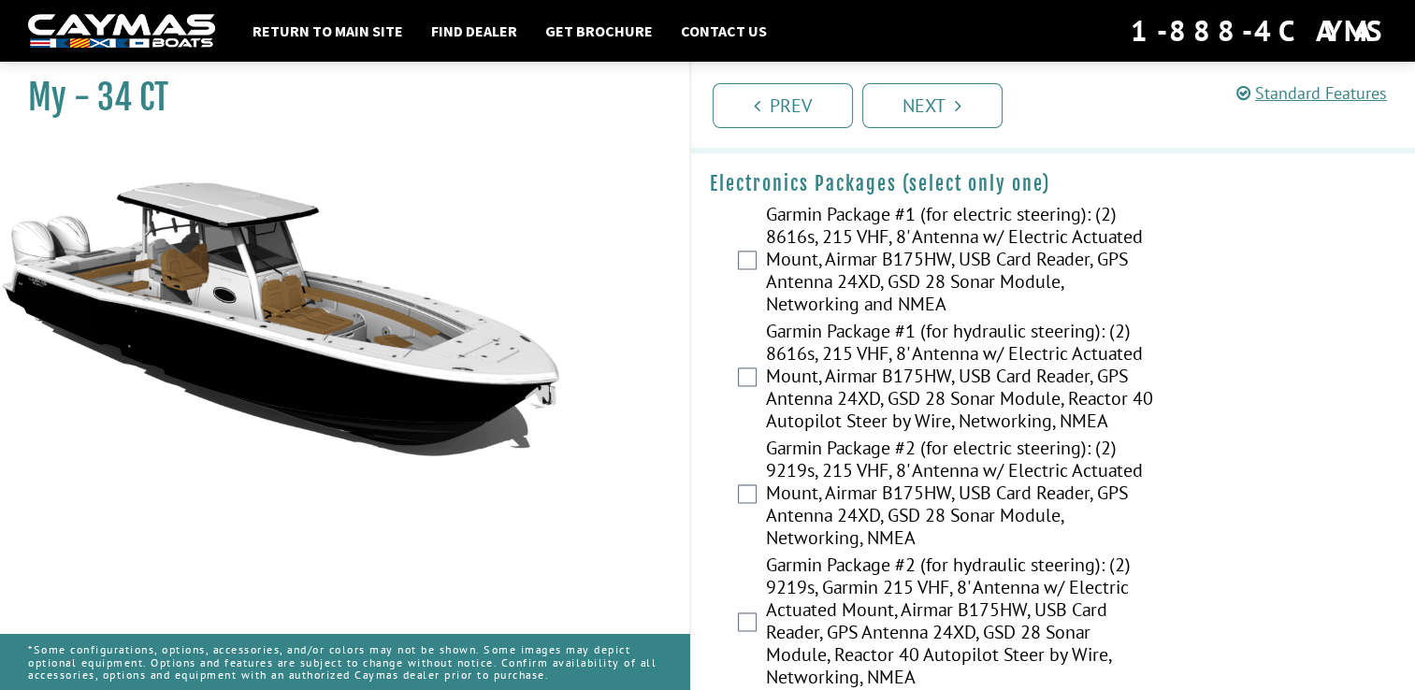
scroll to position [2665, 0]
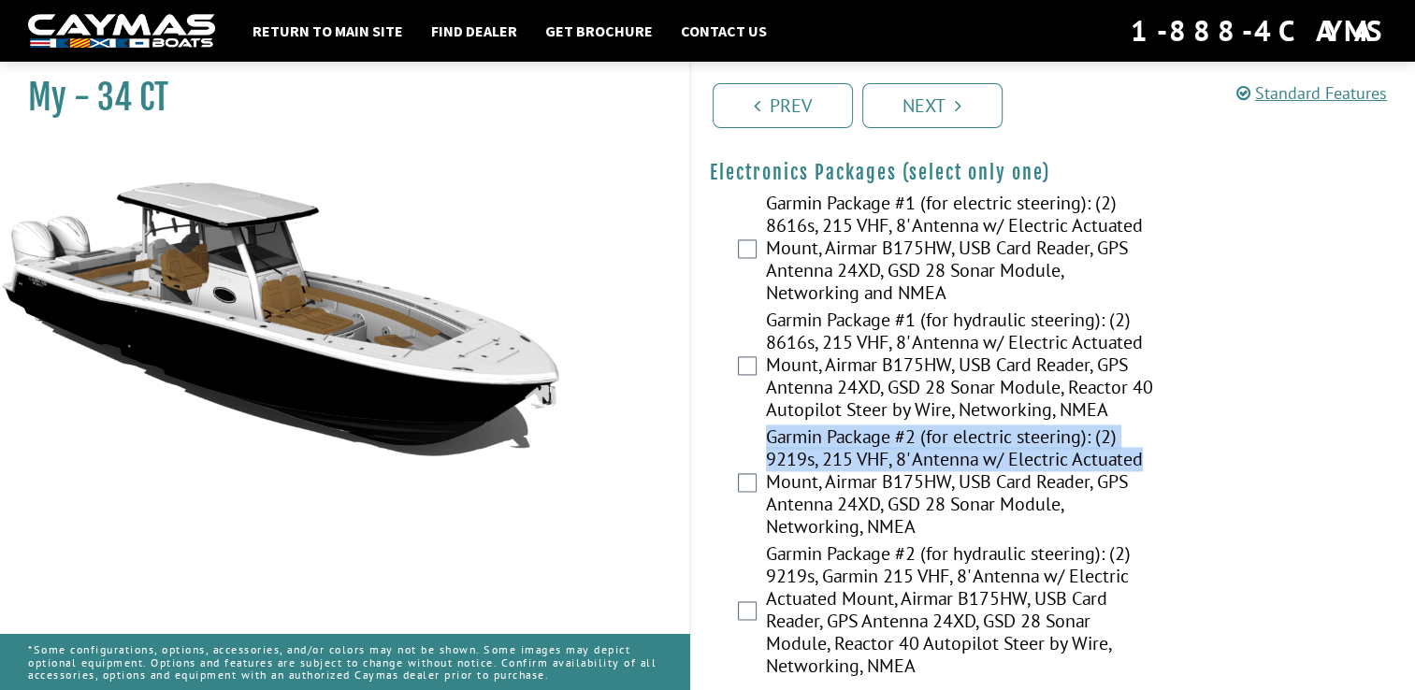
drag, startPoint x: 692, startPoint y: 441, endPoint x: 1303, endPoint y: 441, distance: 610.8
click at [1303, 441] on div "Garmin Package #2 (for electric steering): (2) 9219s, 215 VHF, 8' Antenna w/ El…" at bounding box center [1053, 484] width 725 height 117
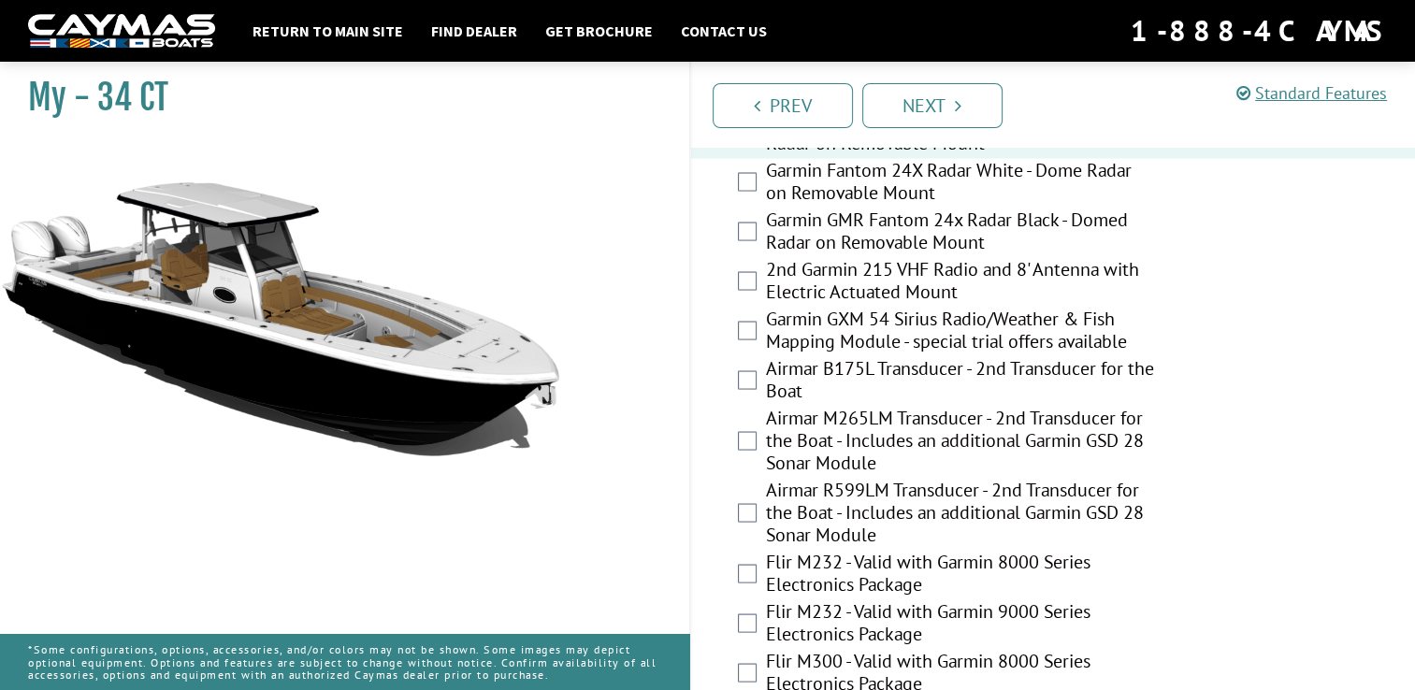
scroll to position [3442, 0]
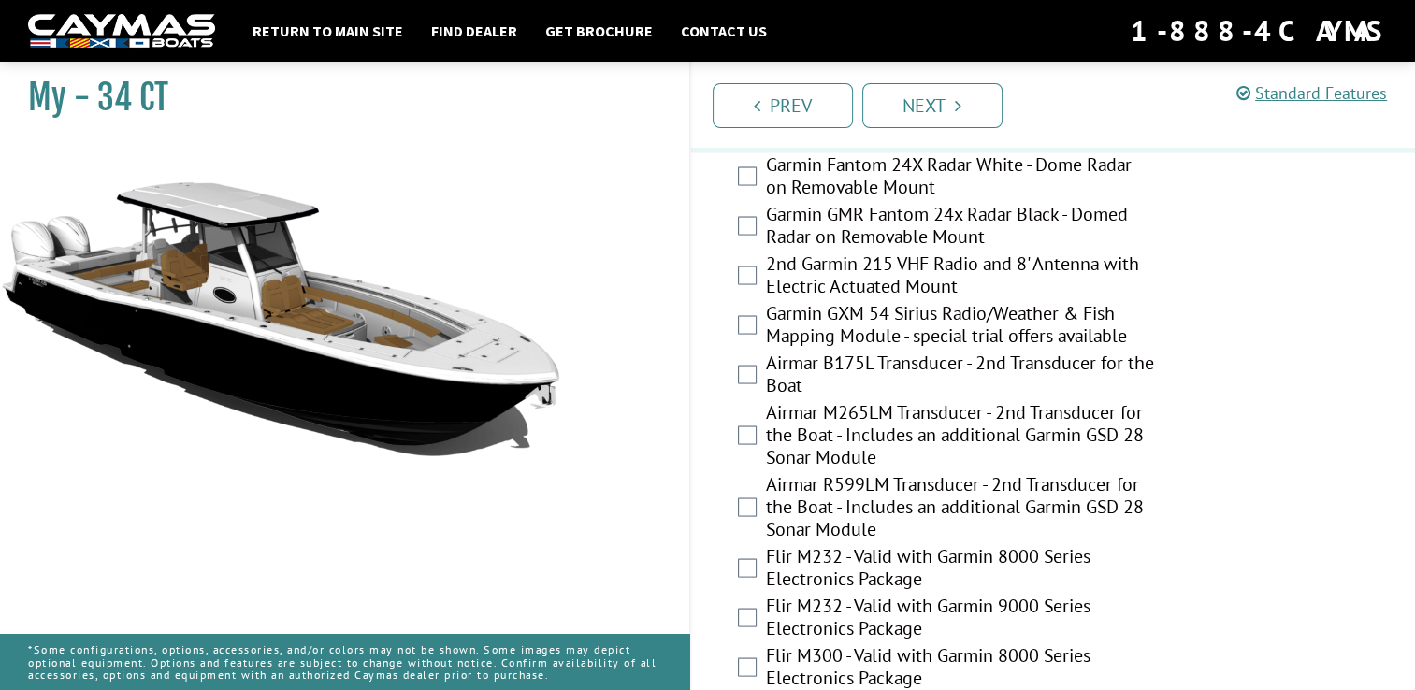
click at [760, 358] on div "Airmar B175L Transducer - 2nd Transducer for the Boat" at bounding box center [1053, 376] width 725 height 50
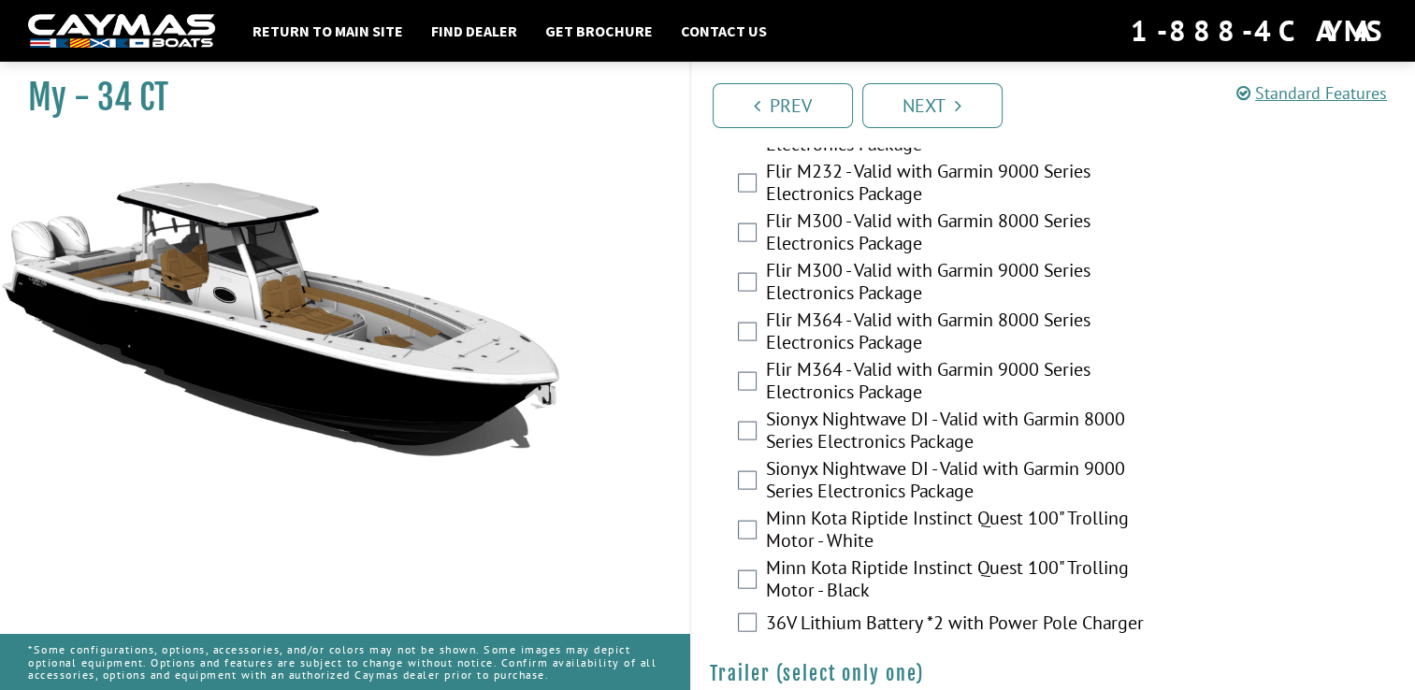
scroll to position [3882, 0]
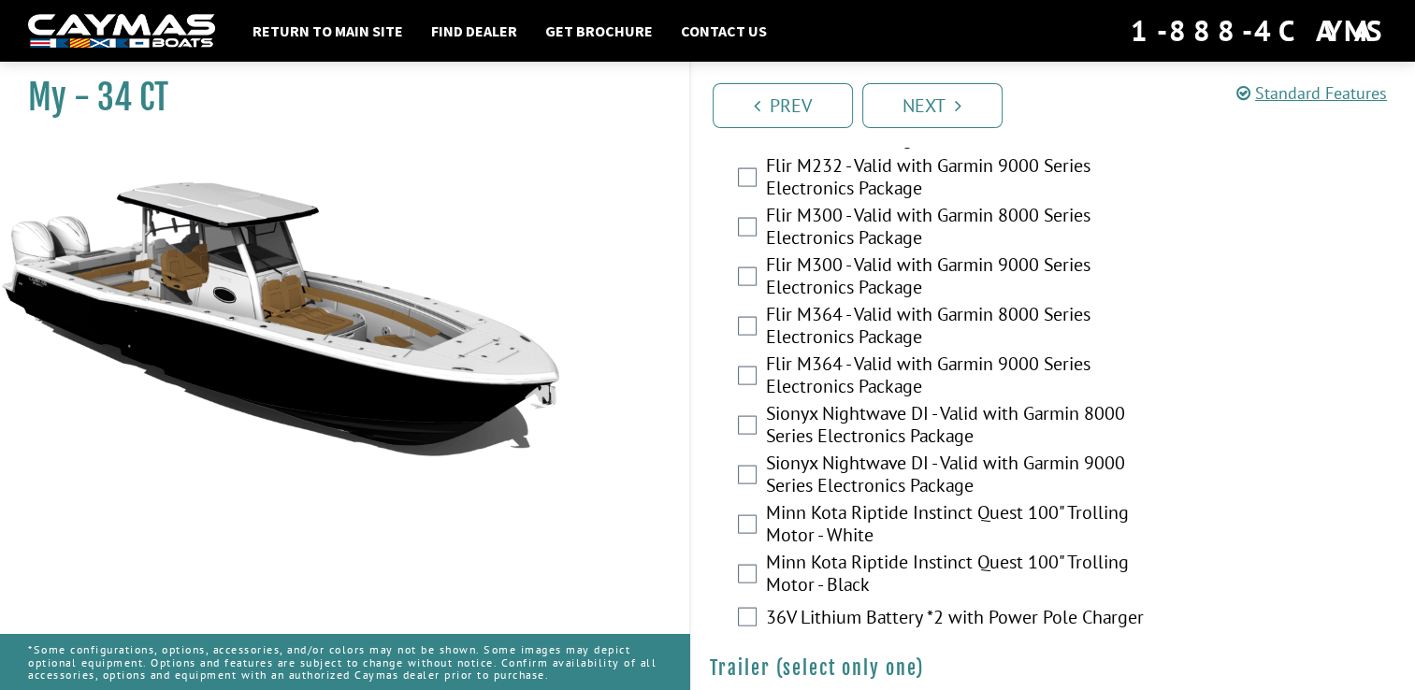
click at [846, 468] on label "Sionyx Nightwave DI - Valid with Garmin 9000 Series Electronics Package" at bounding box center [961, 477] width 390 height 50
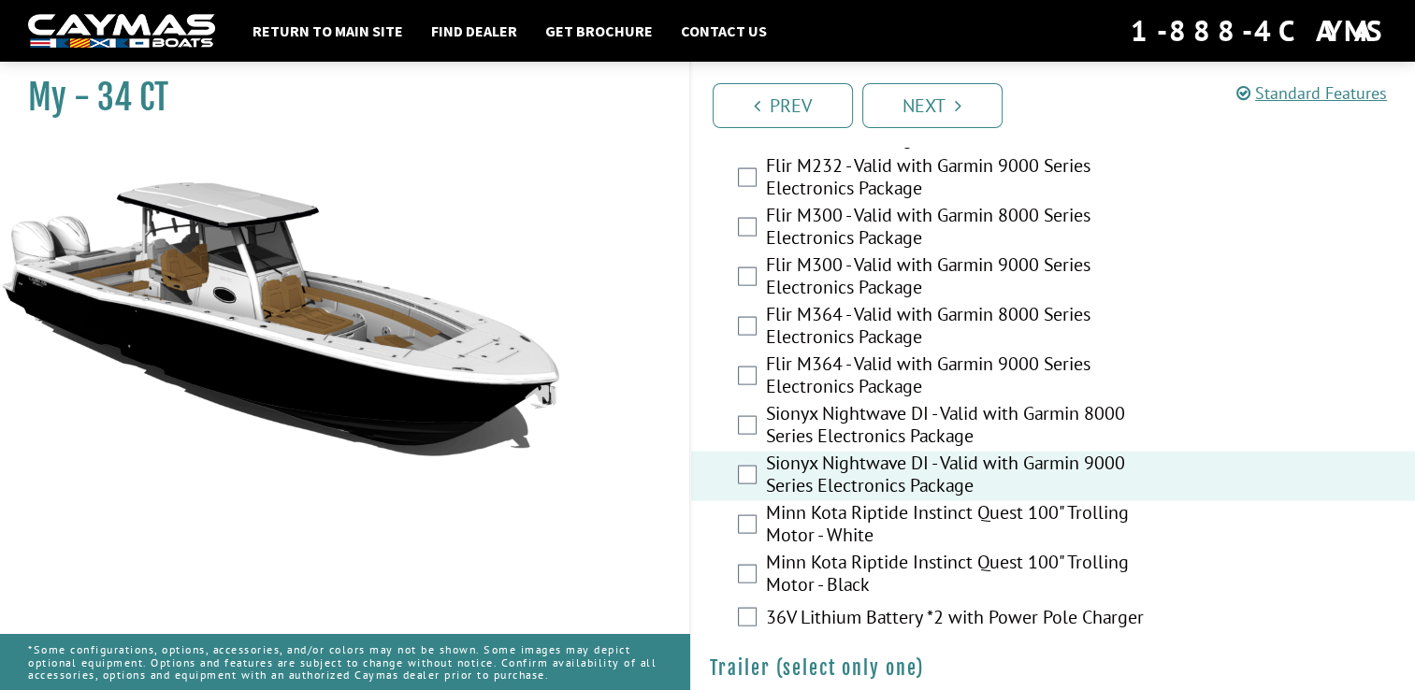
click at [774, 576] on label "Minn Kota Riptide Instinct Quest 100" Trolling Motor - Black" at bounding box center [961, 576] width 390 height 50
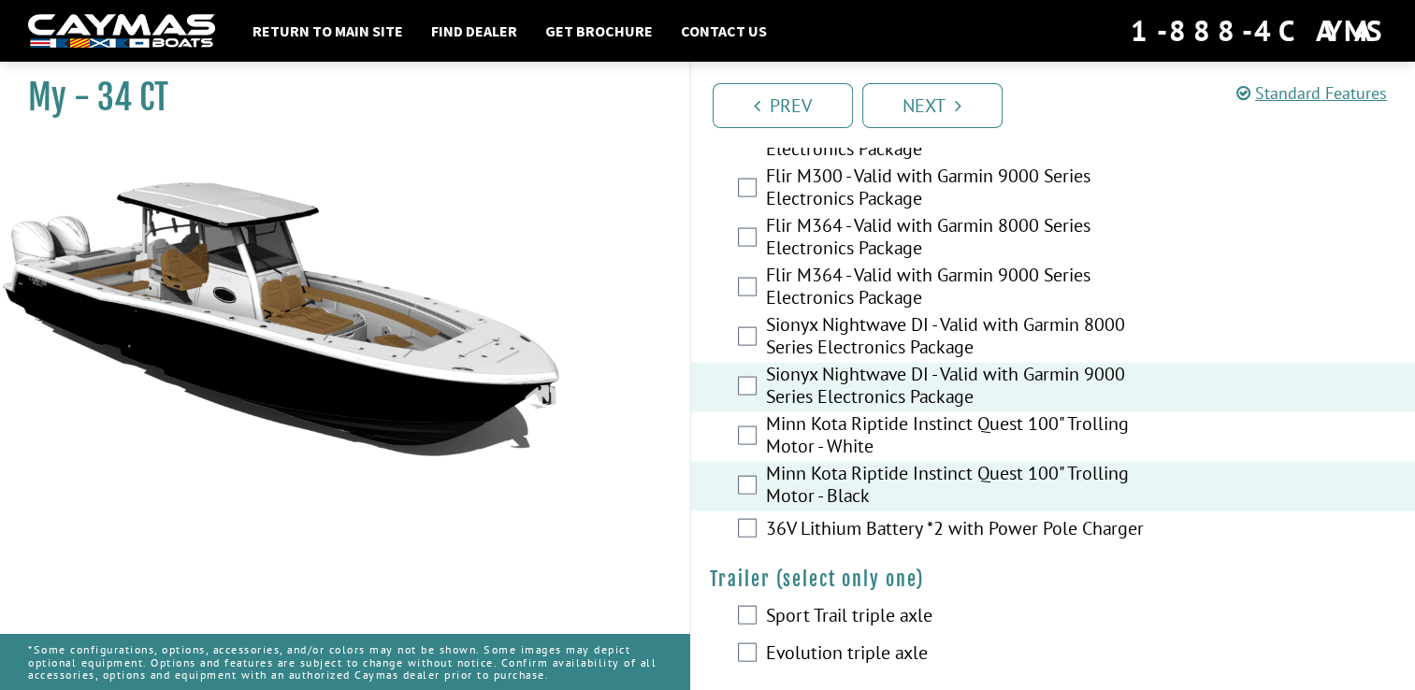
scroll to position [3976, 0]
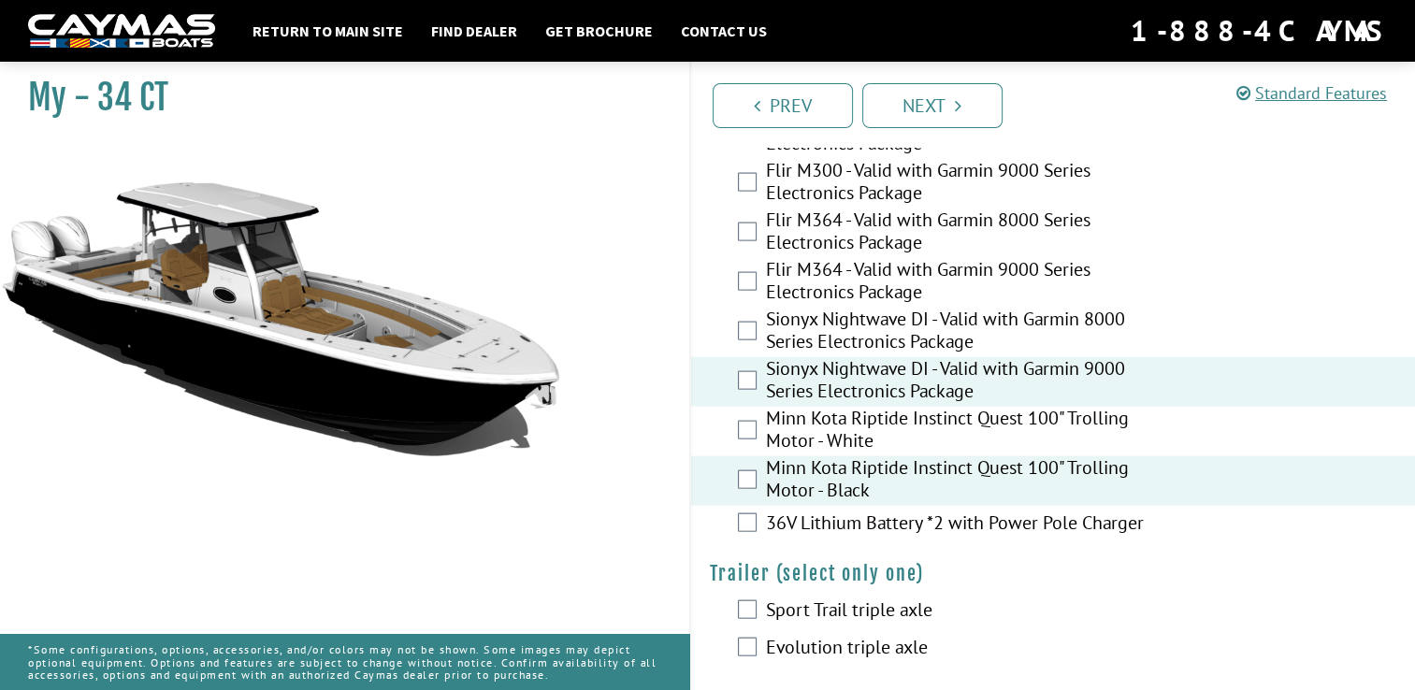
click at [797, 639] on label "Evolution triple axle" at bounding box center [961, 649] width 390 height 27
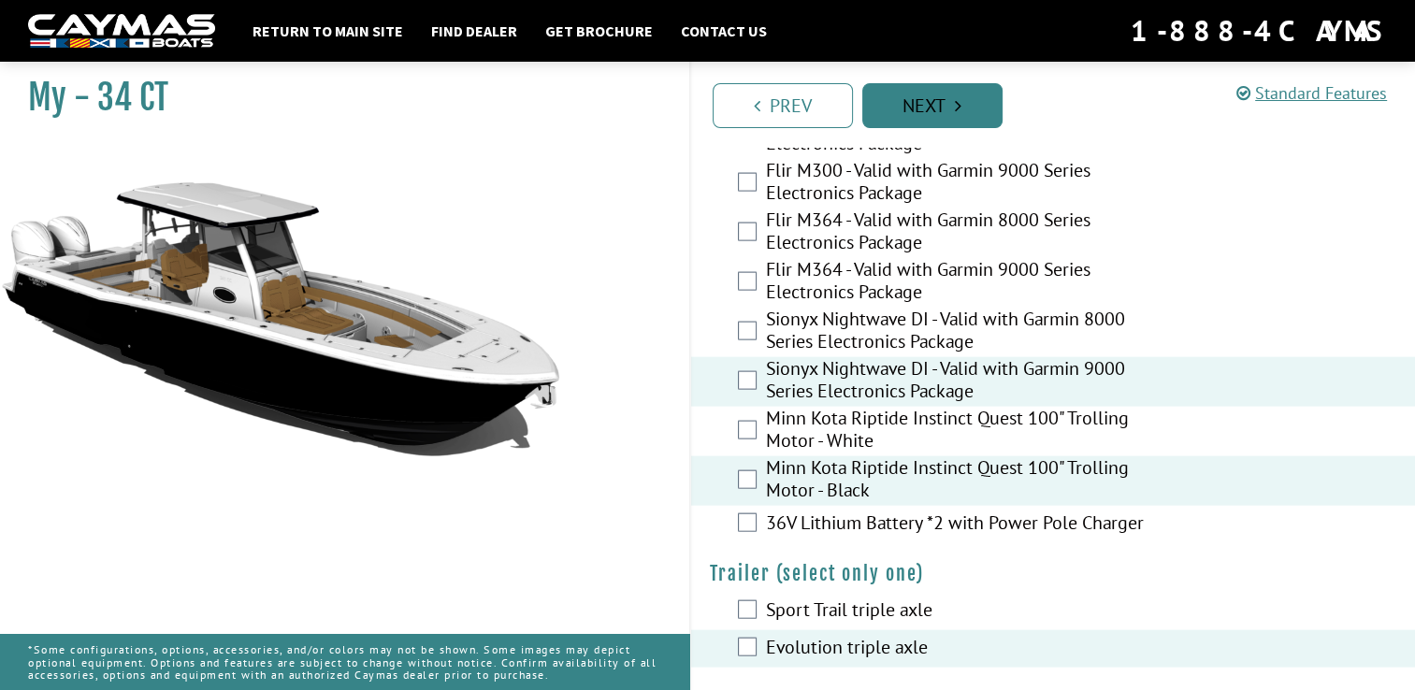
click at [913, 101] on link "Next" at bounding box center [932, 105] width 140 height 45
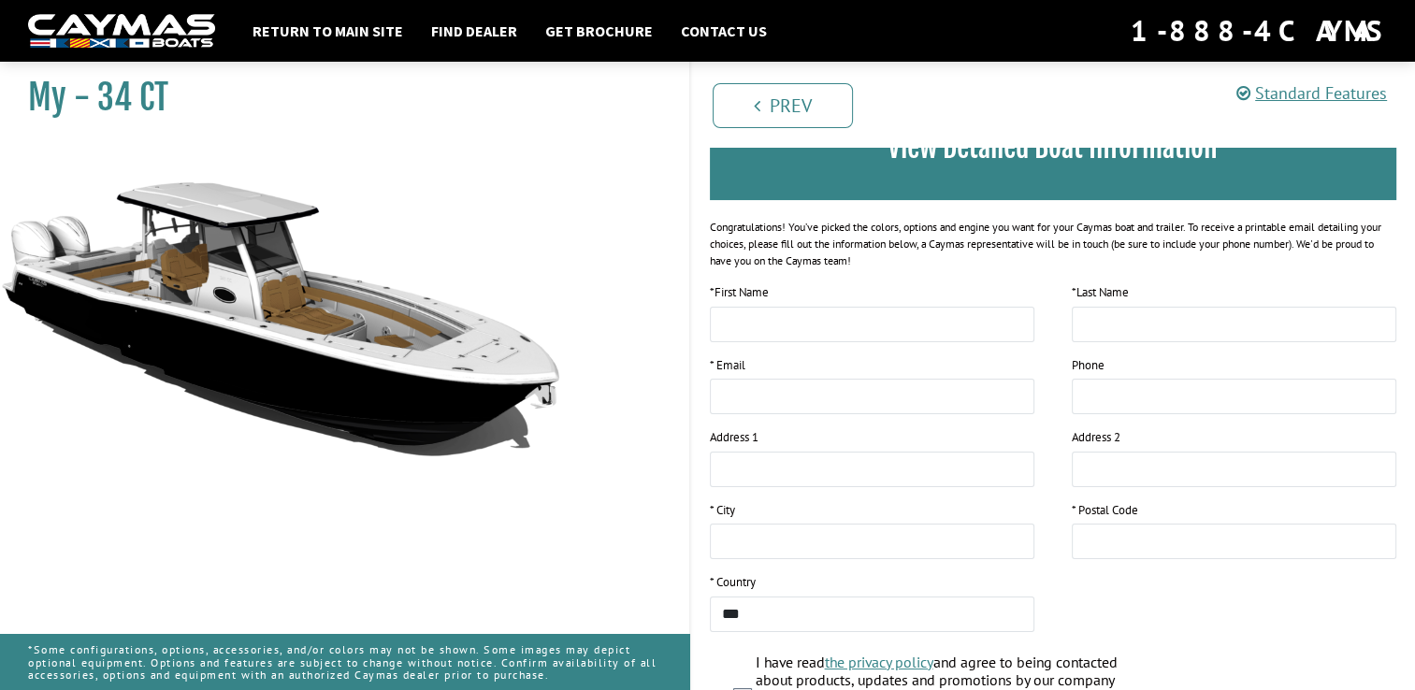
scroll to position [0, 0]
